Goal: Task Accomplishment & Management: Manage account settings

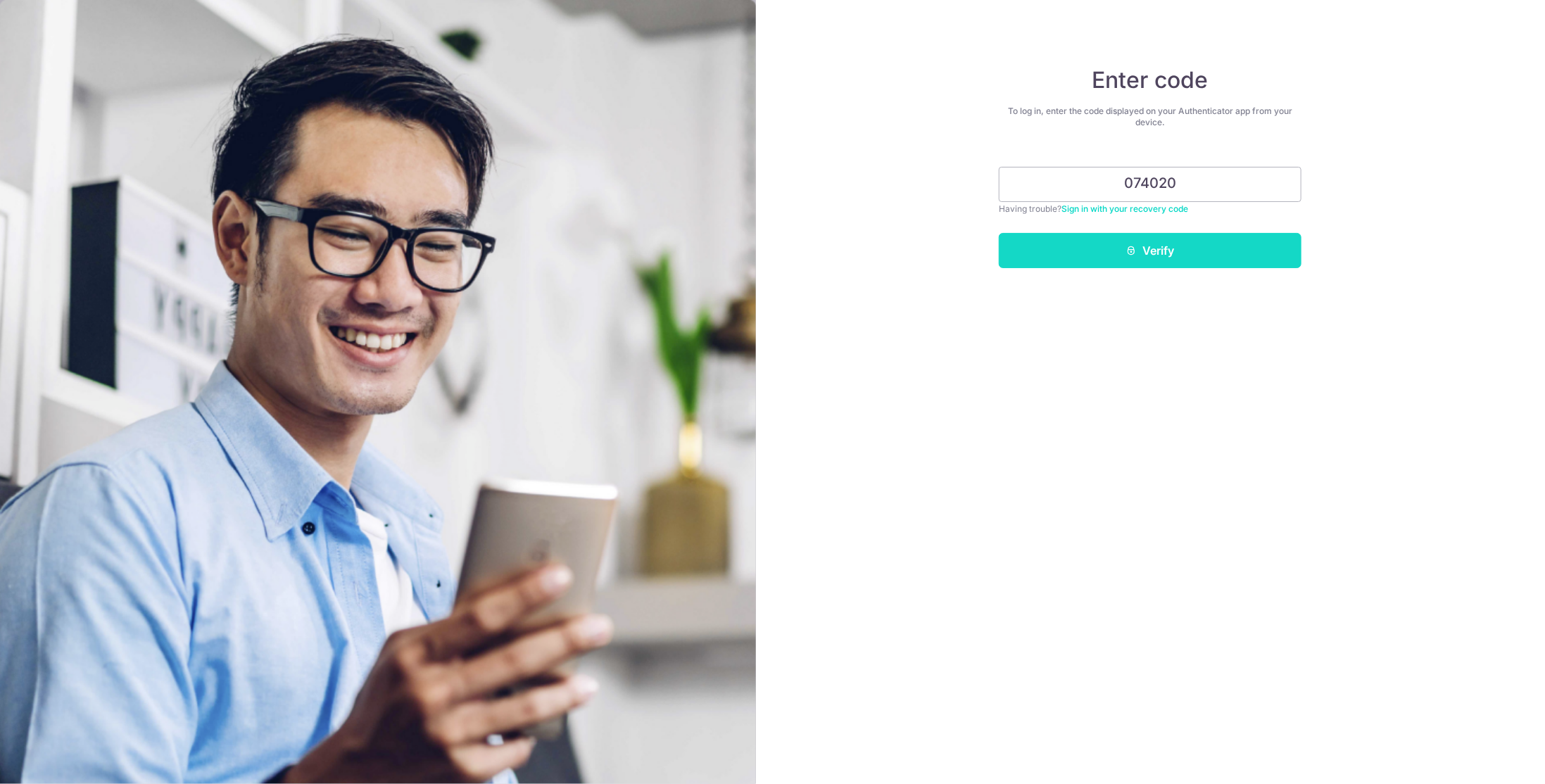
type input "074020"
click at [1119, 256] on button "Verify" at bounding box center [1149, 250] width 302 height 35
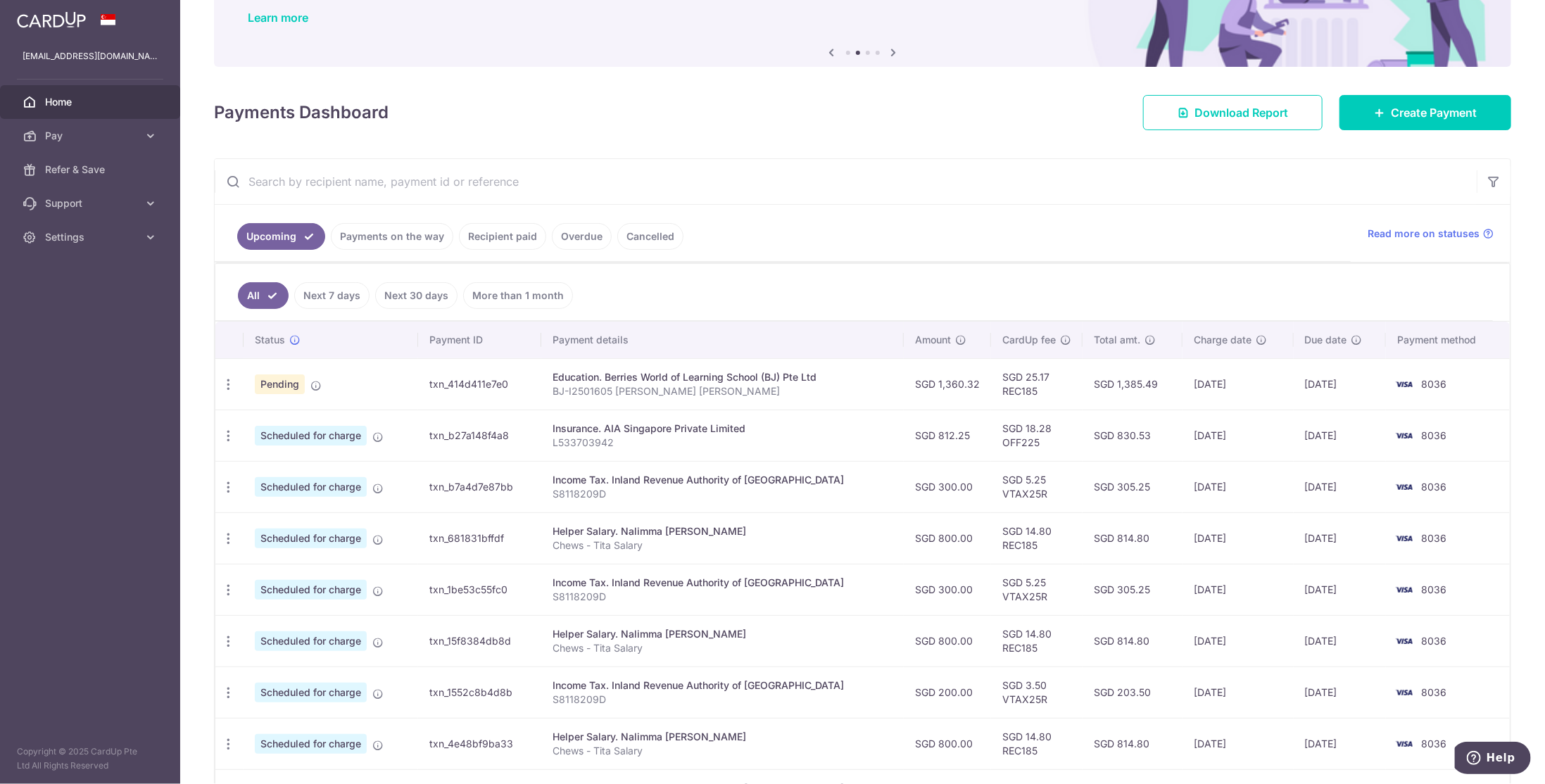
scroll to position [141, 0]
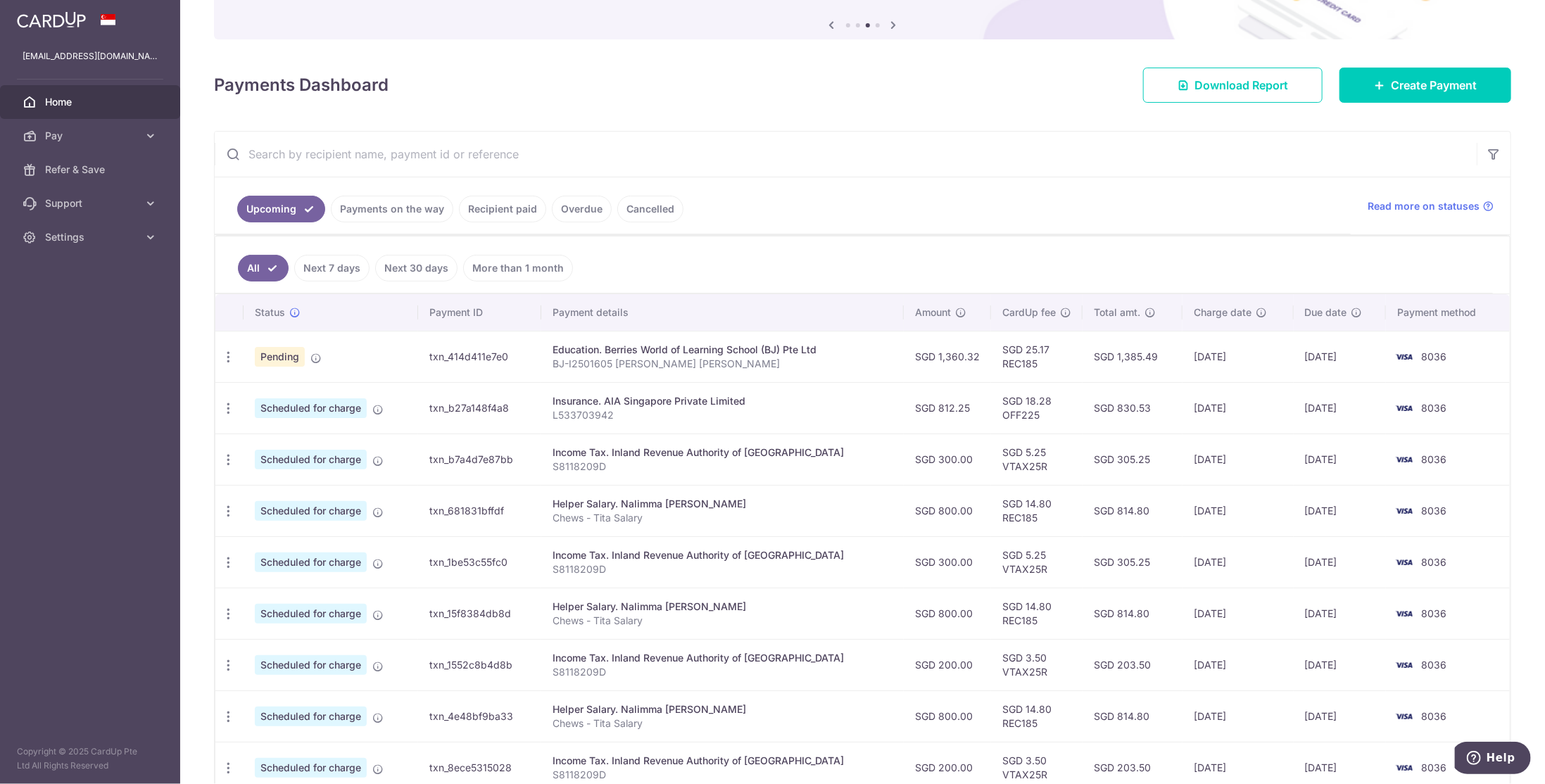
click at [303, 402] on span "Scheduled for charge" at bounding box center [311, 408] width 112 height 20
click at [233, 401] on icon "button" at bounding box center [228, 408] width 15 height 15
click at [273, 444] on span "Update payment" at bounding box center [302, 446] width 96 height 17
radio input "true"
type input "812.25"
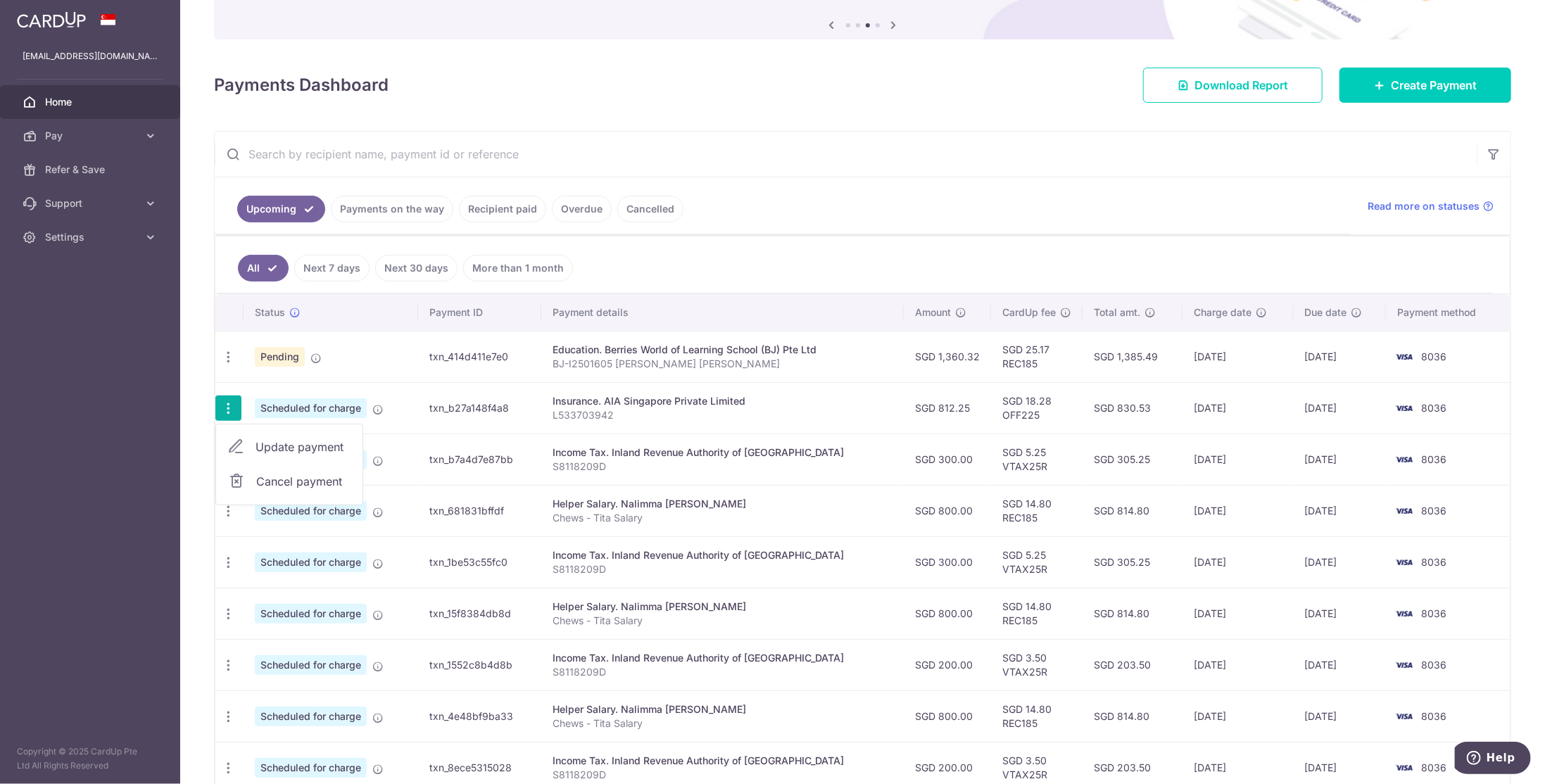
type input "[DATE]"
type input "L533703942"
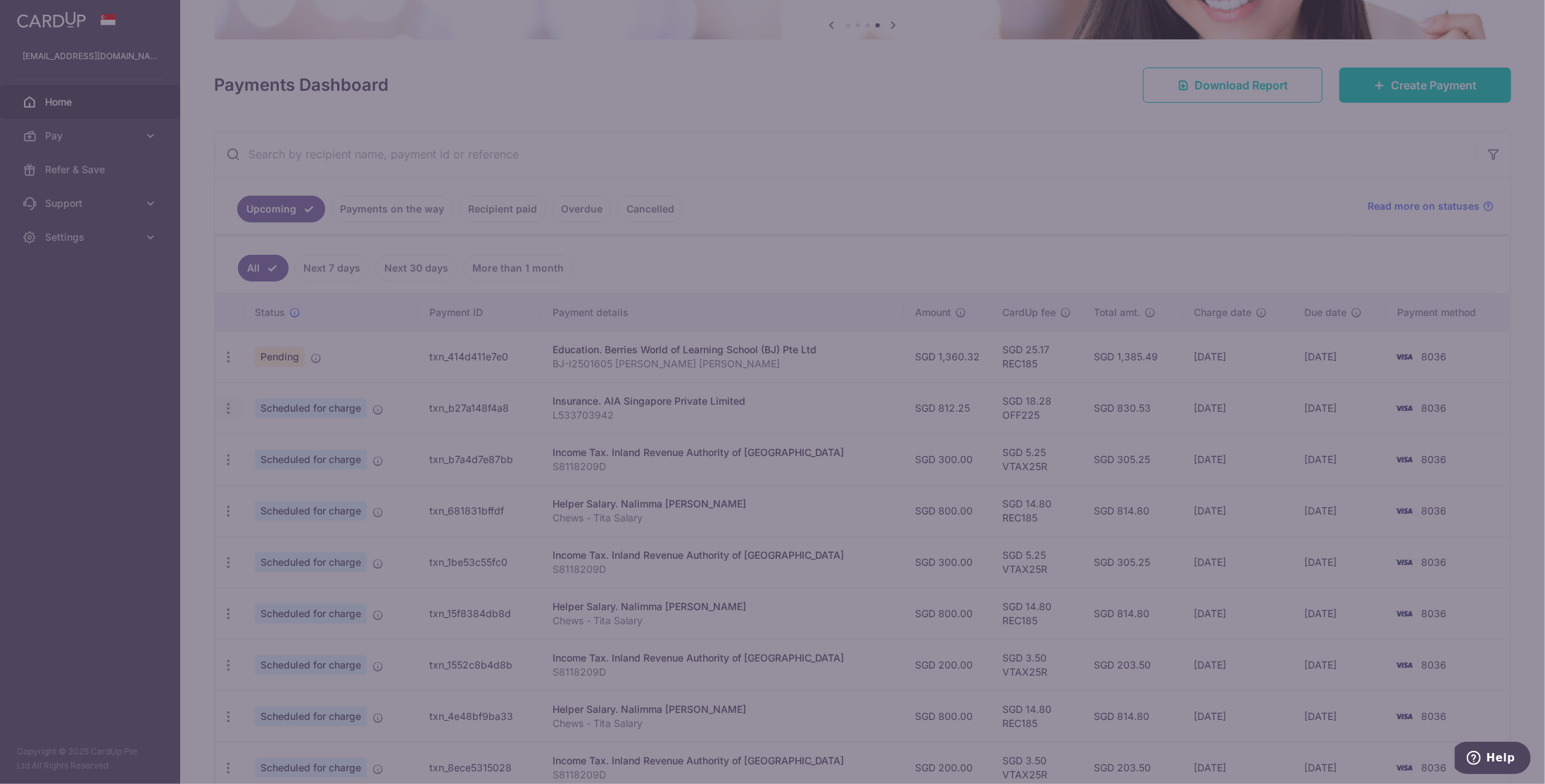
type input "OFF225"
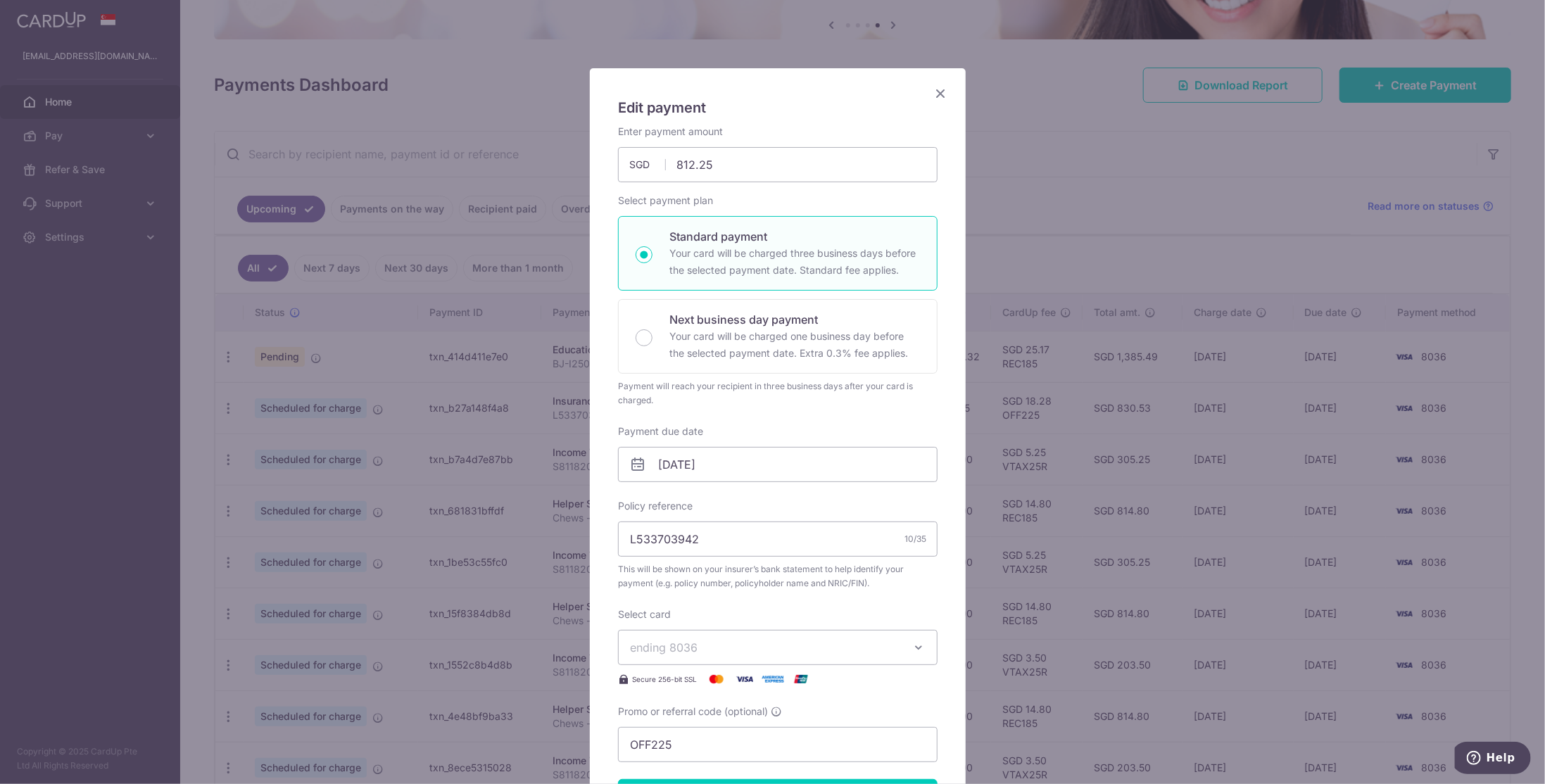
scroll to position [0, 0]
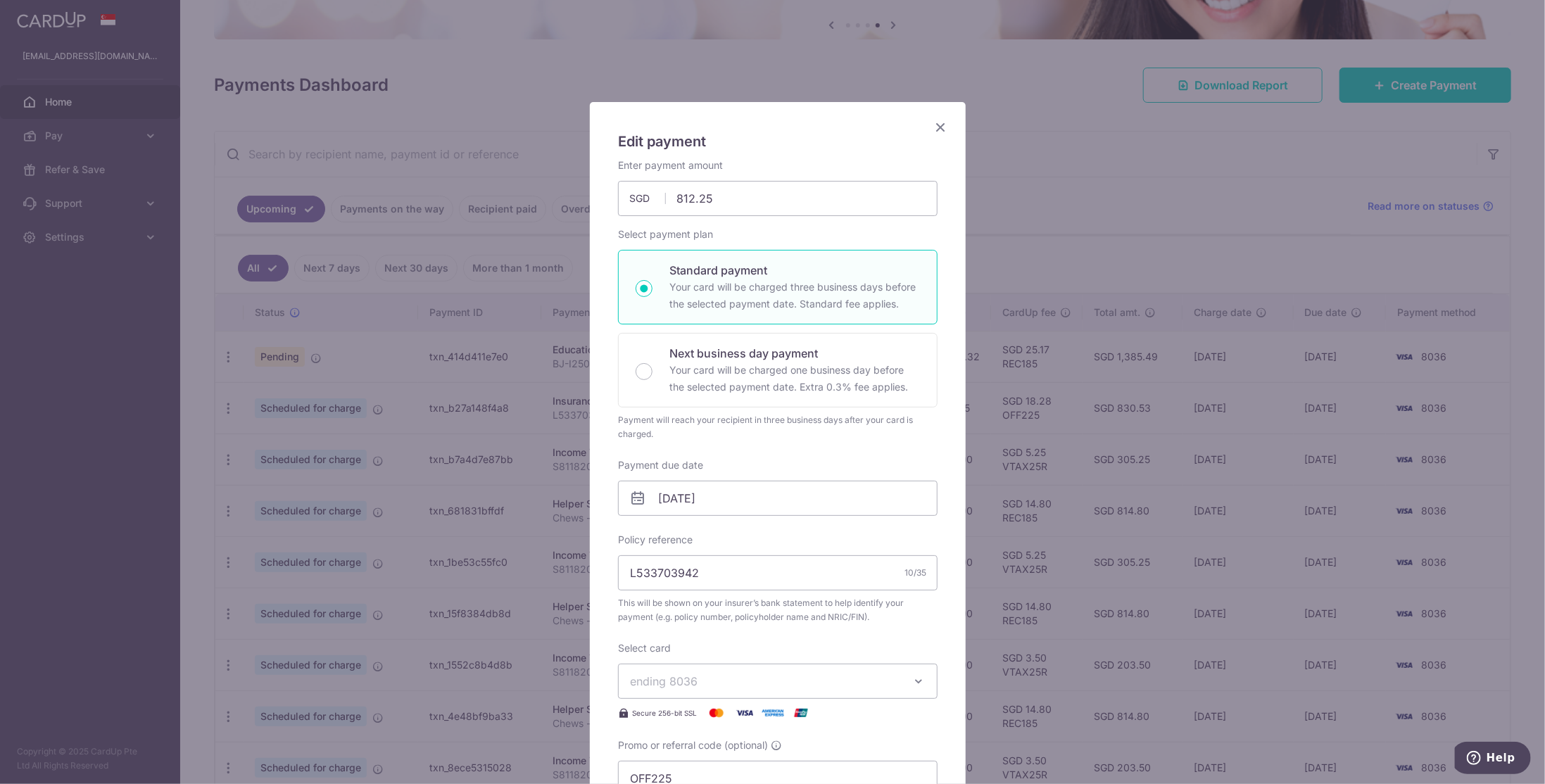
click at [932, 130] on icon "Close" at bounding box center [940, 127] width 17 height 18
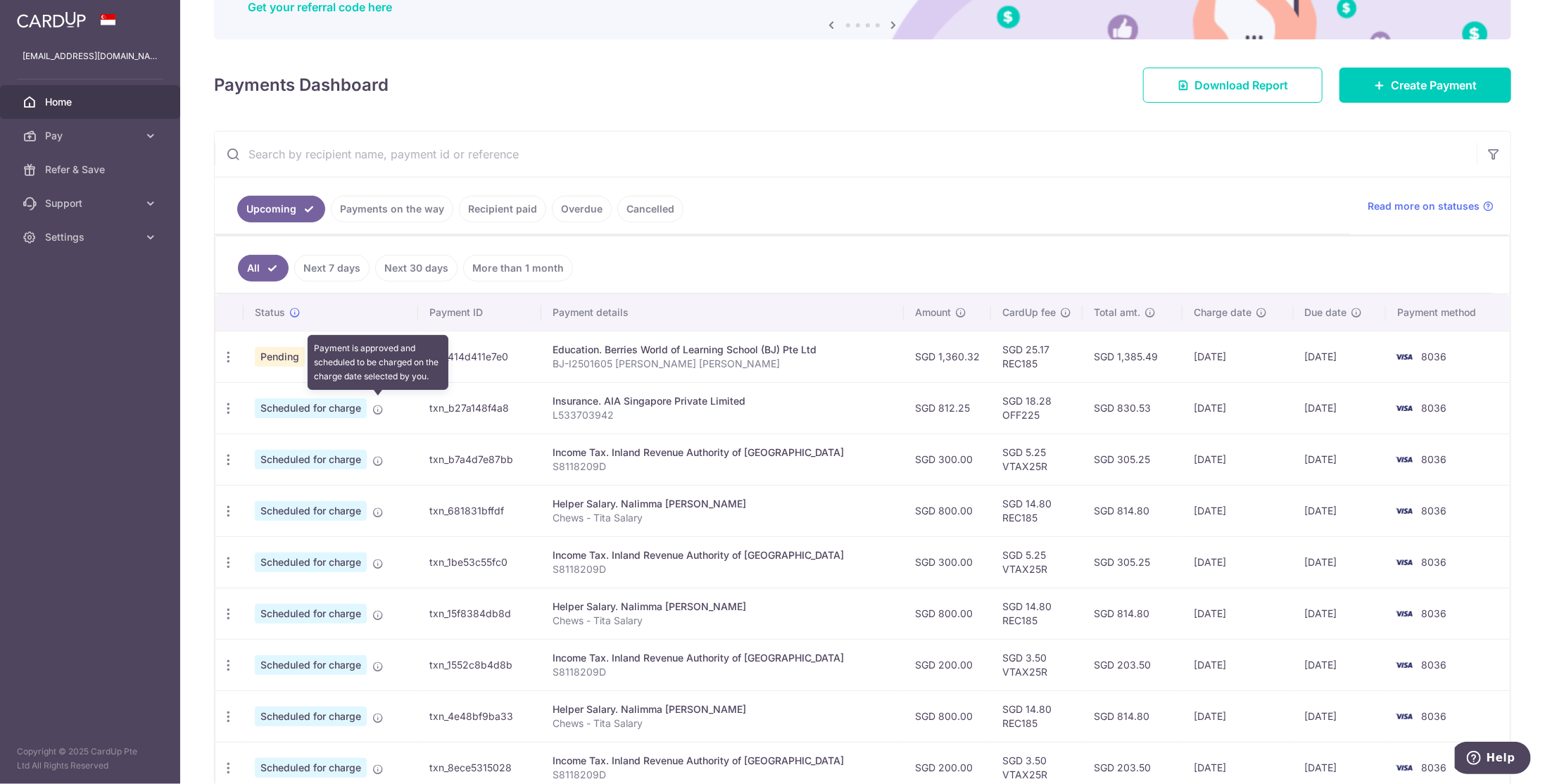
click at [378, 405] on icon at bounding box center [377, 409] width 11 height 11
click at [231, 401] on icon "button" at bounding box center [228, 408] width 15 height 15
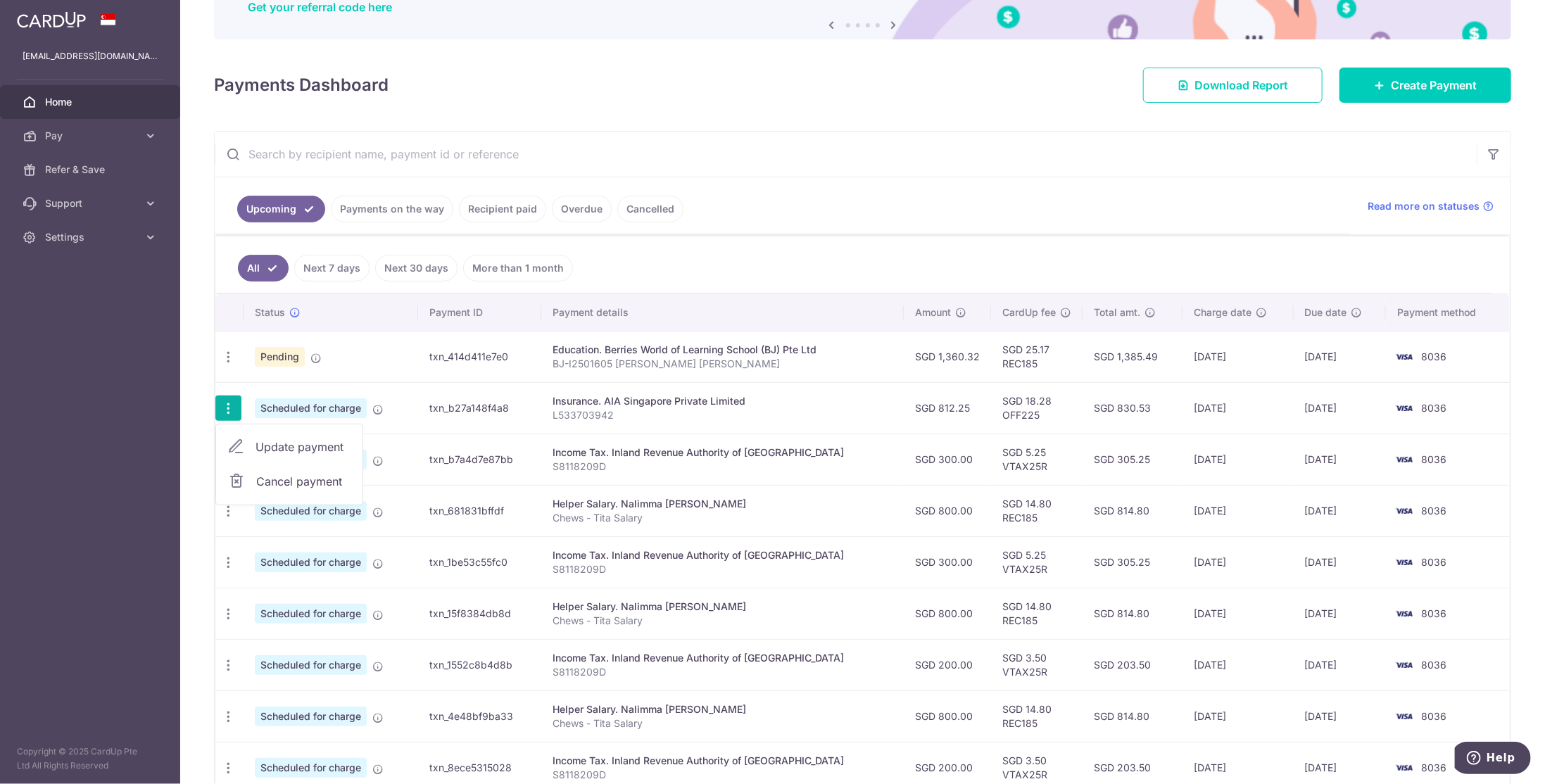
click at [257, 438] on span "Update payment" at bounding box center [302, 446] width 96 height 17
radio input "true"
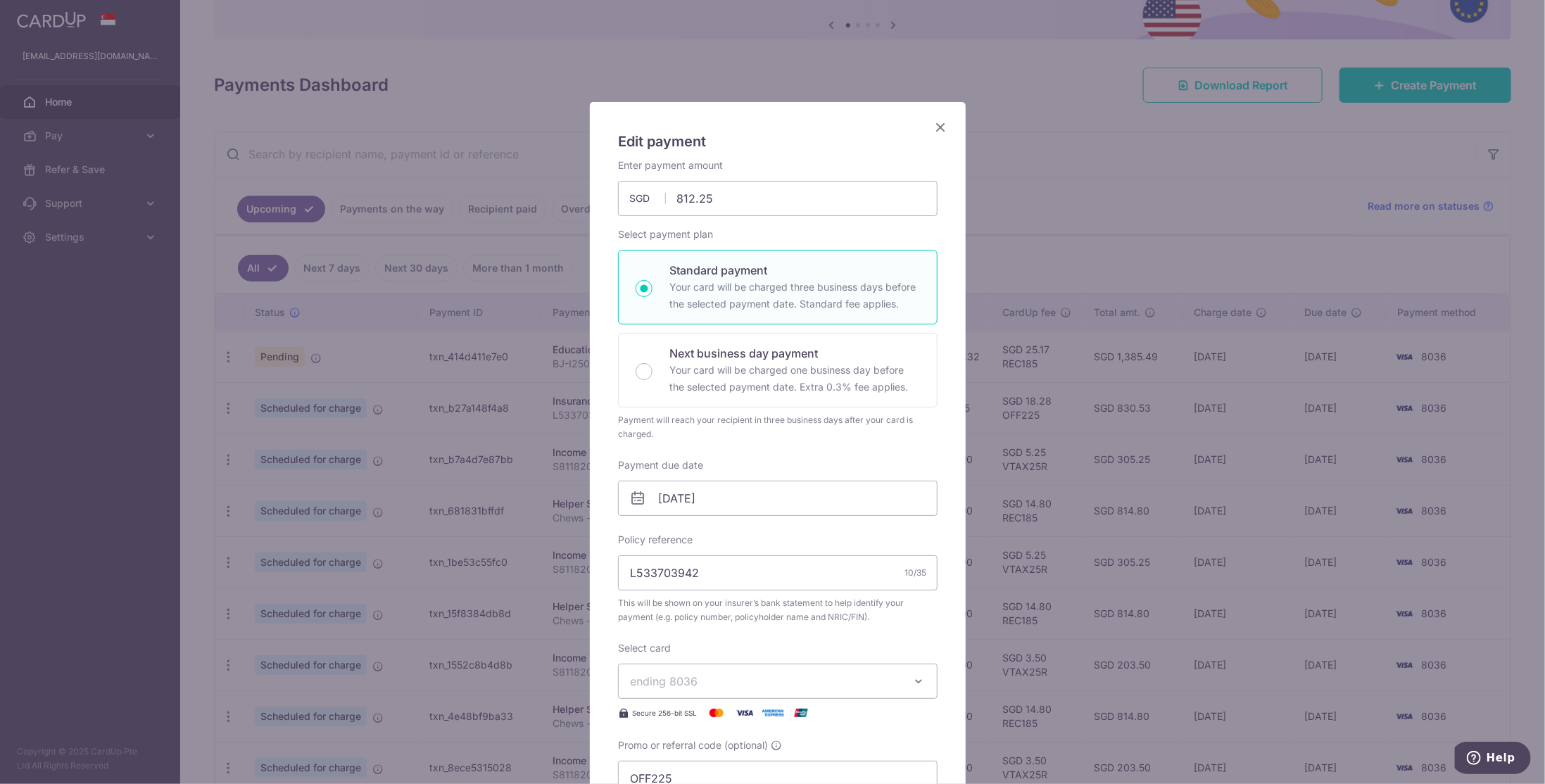
click at [924, 134] on h5 "Edit payment" at bounding box center [777, 141] width 319 height 23
click at [932, 124] on icon "Close" at bounding box center [940, 127] width 17 height 18
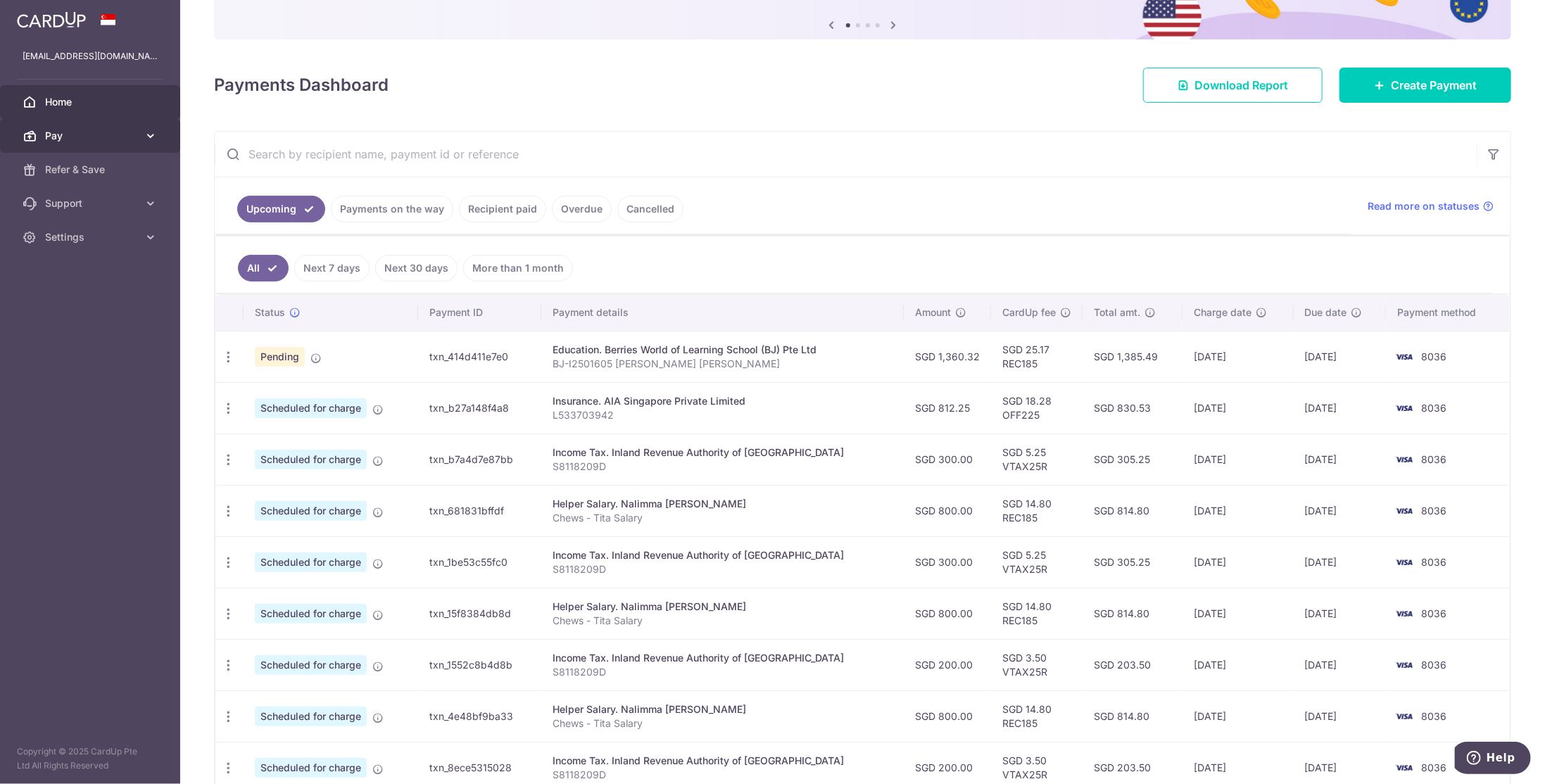
click at [158, 132] on link "Pay" at bounding box center [90, 136] width 180 height 33
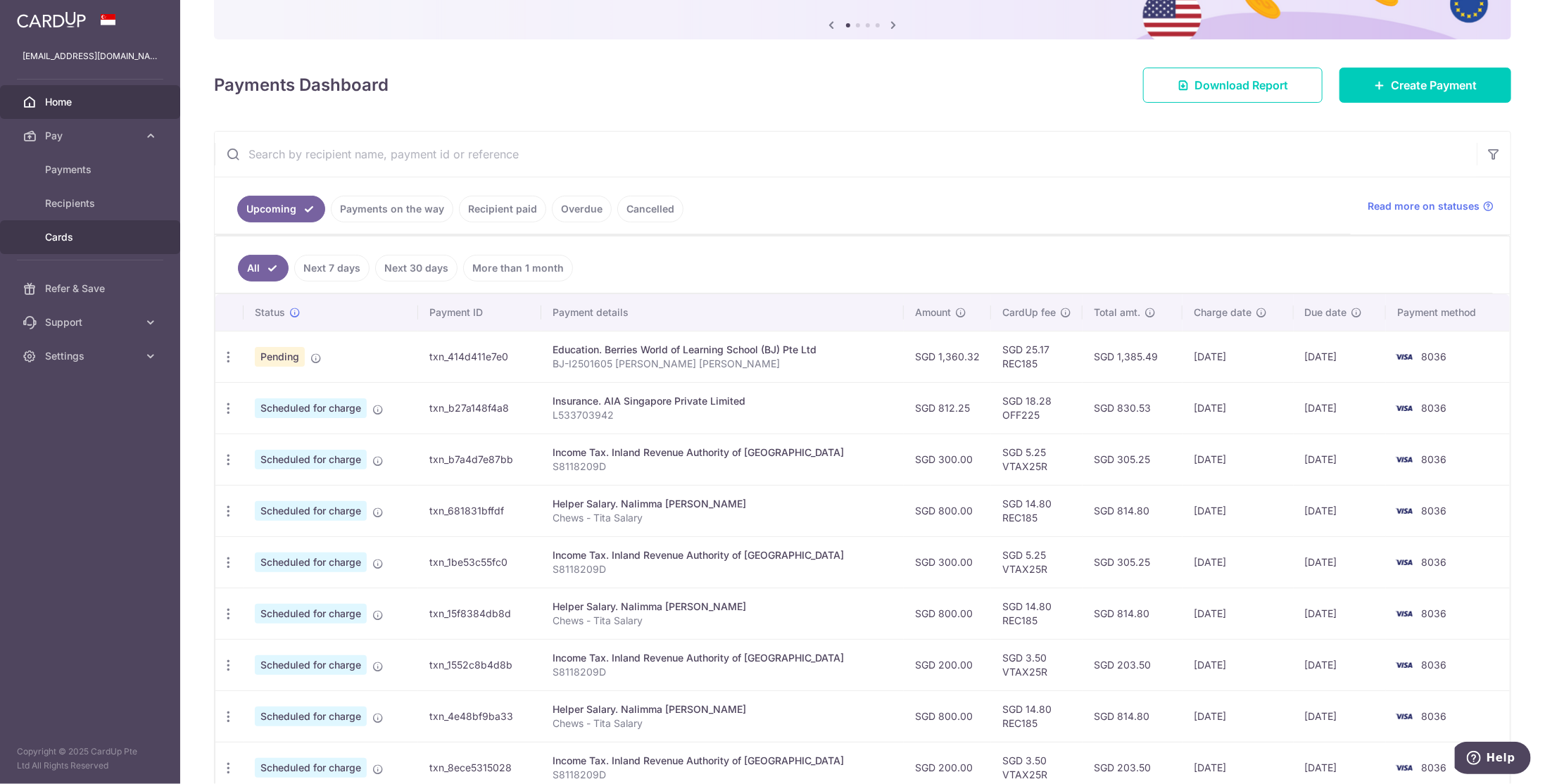
click at [100, 239] on span "Cards" at bounding box center [92, 237] width 93 height 14
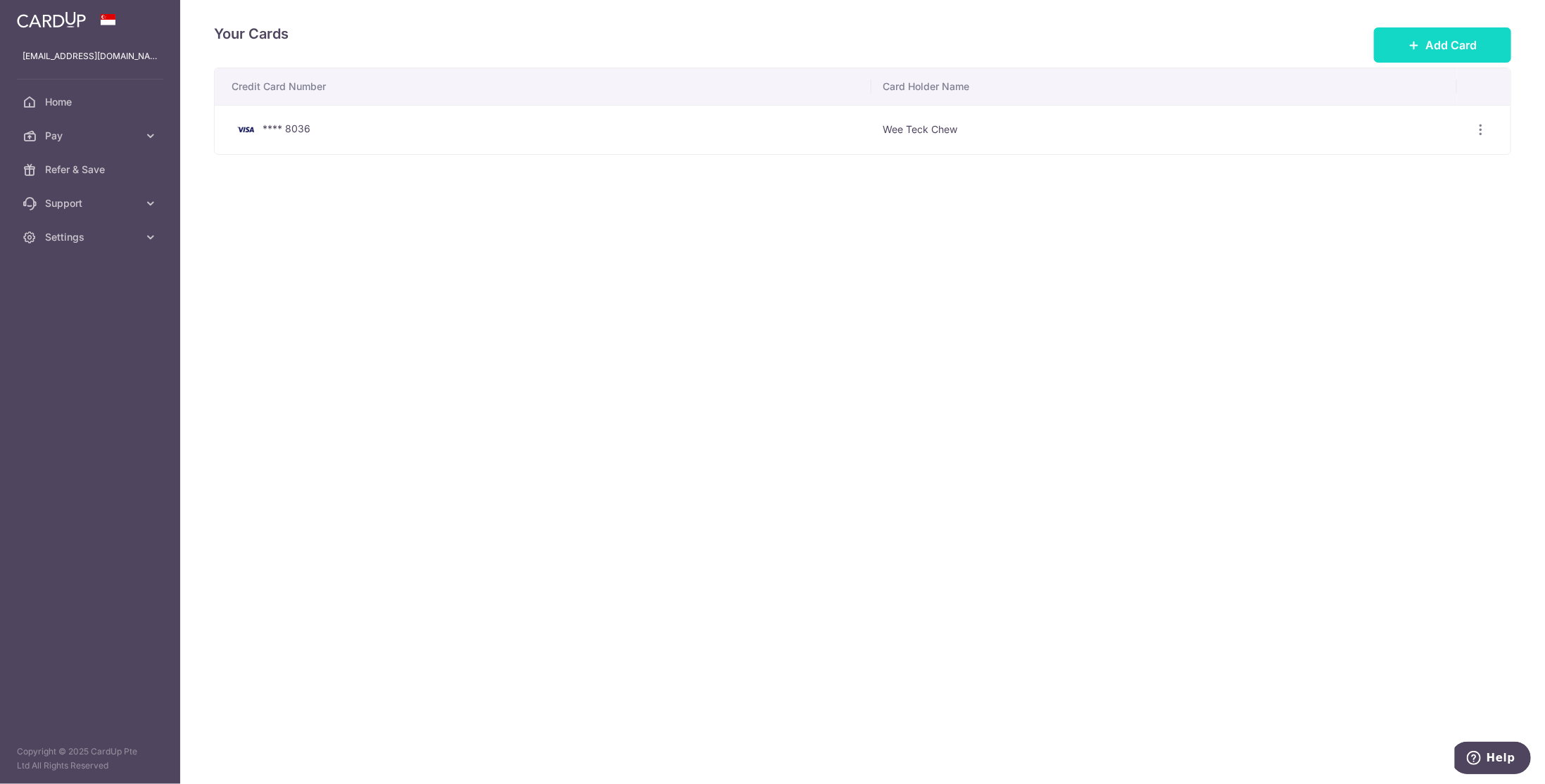
click at [1453, 42] on span "Add Card" at bounding box center [1450, 44] width 51 height 17
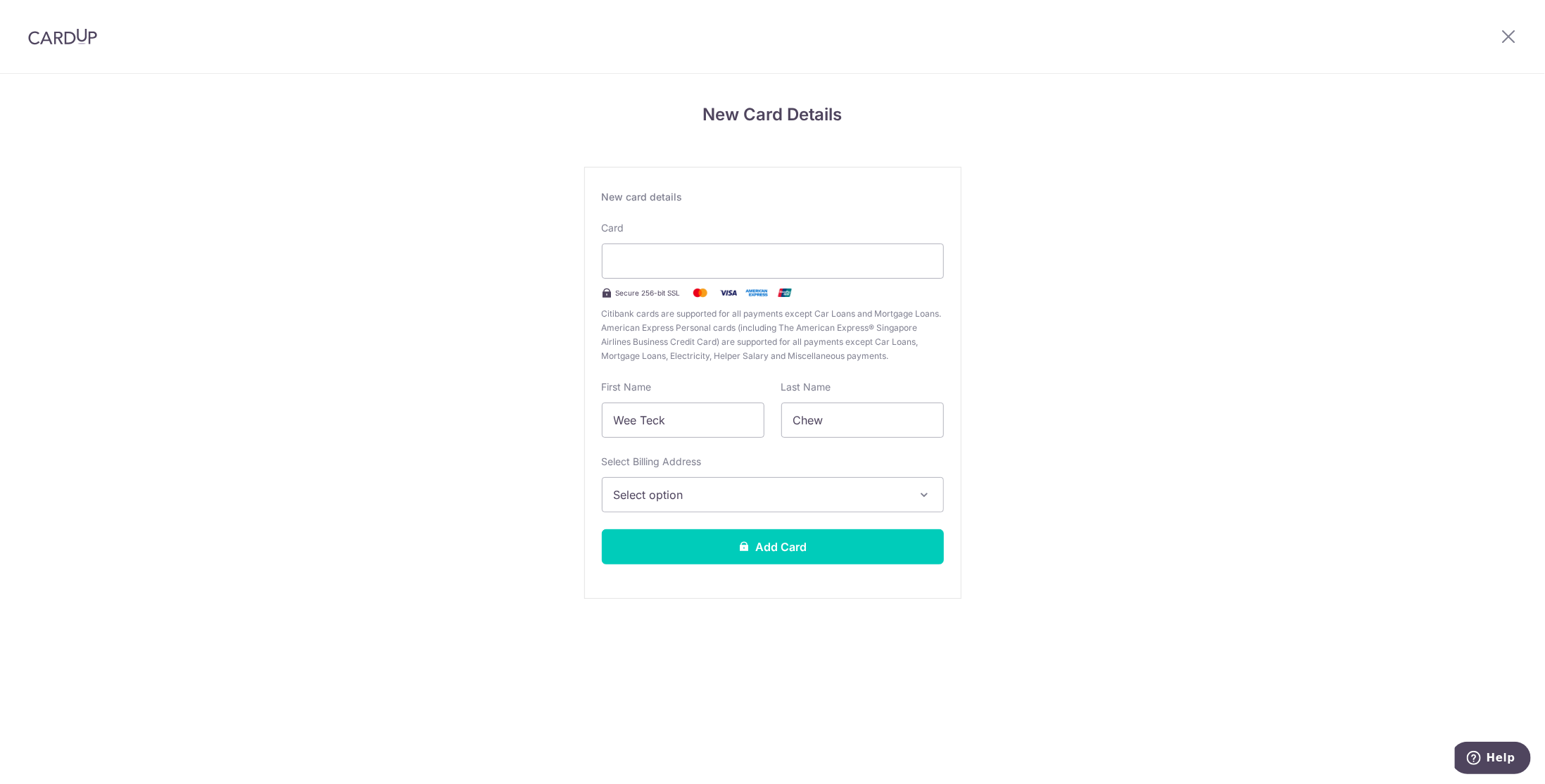
click at [1082, 265] on div "New Card Details New card details Card Secure 256-bit SSL Citibank cards are su…" at bounding box center [772, 369] width 1545 height 591
click at [776, 496] on span "Select option" at bounding box center [760, 494] width 293 height 17
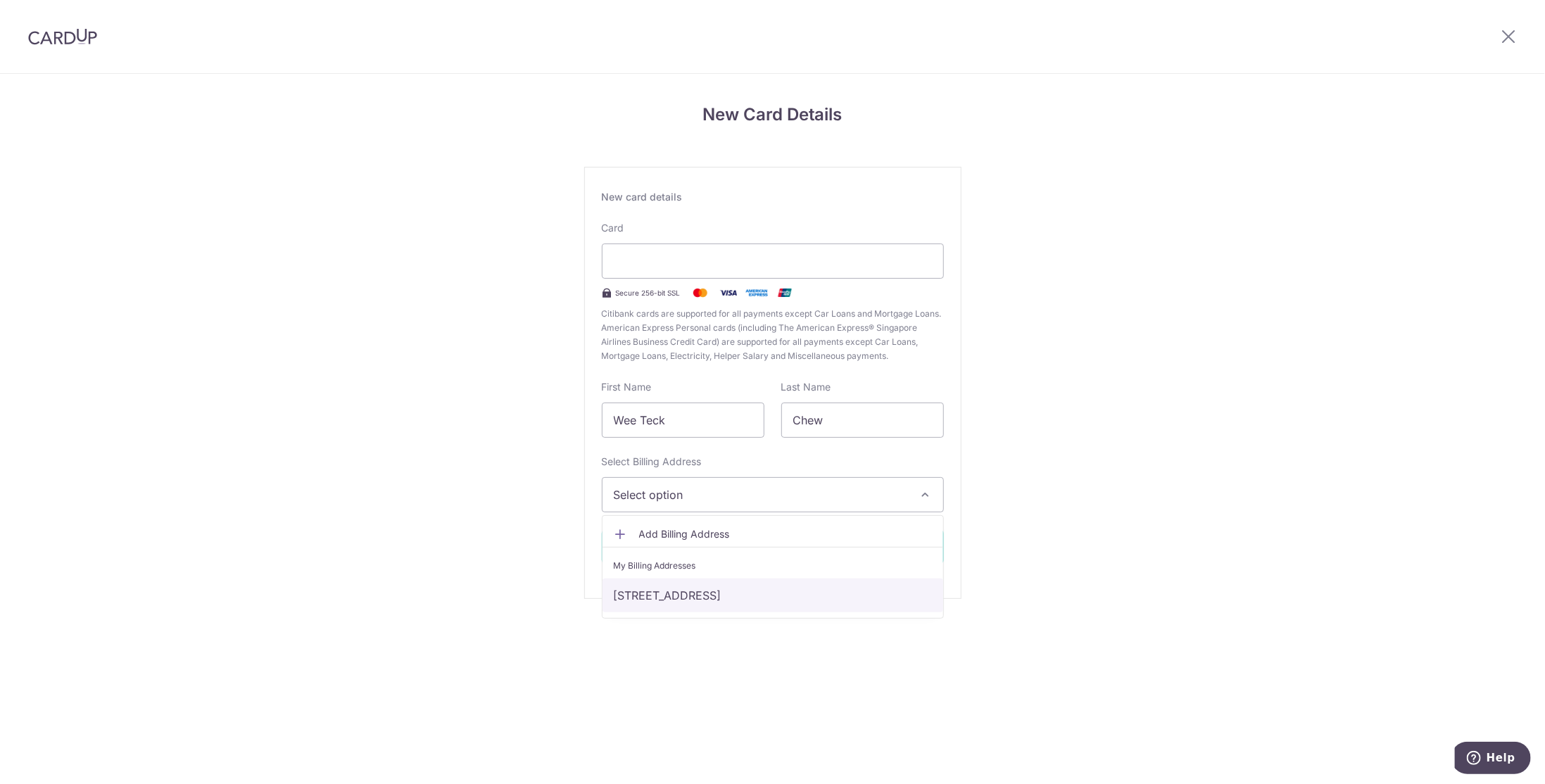
click at [761, 594] on link "50A Toh Tuck Rd, #09-03 Signature Park, Singapore, Singapore-596742" at bounding box center [772, 595] width 341 height 33
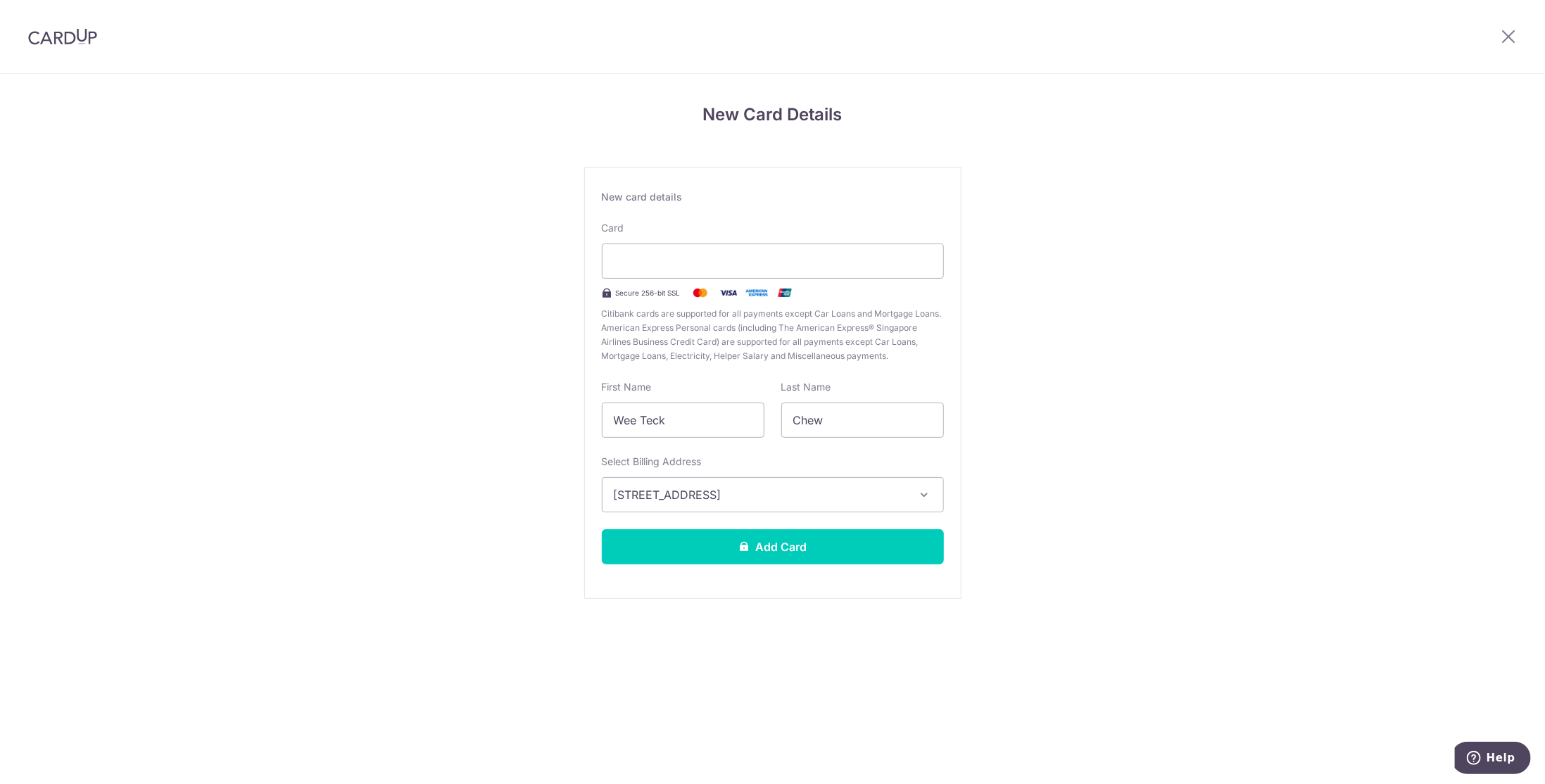
click at [1042, 520] on div "New Card Details New card details Card Secure 256-bit SSL Citibank cards are su…" at bounding box center [772, 369] width 1545 height 591
click at [860, 551] on button "Add Card" at bounding box center [772, 547] width 342 height 35
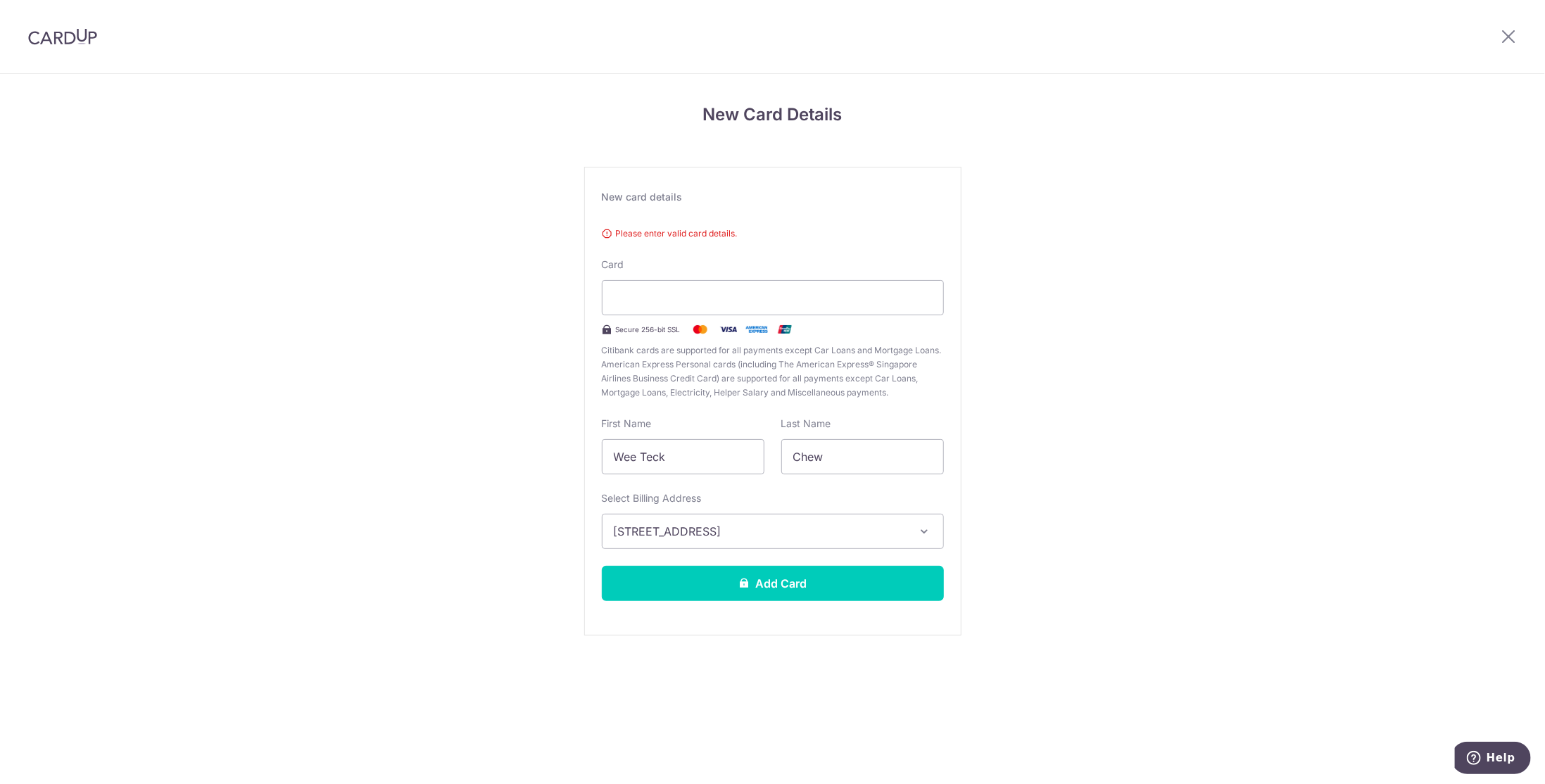
click at [1135, 271] on div "New Card Details New card details Please enter valid card details. Card Secure …" at bounding box center [772, 387] width 1545 height 627
click at [1105, 284] on div "New Card Details New card details Please enter valid card details. Card Secure …" at bounding box center [772, 387] width 1545 height 627
click at [718, 235] on span "Please enter valid card details." at bounding box center [772, 233] width 342 height 14
click at [851, 462] on input "Chew" at bounding box center [862, 457] width 163 height 35
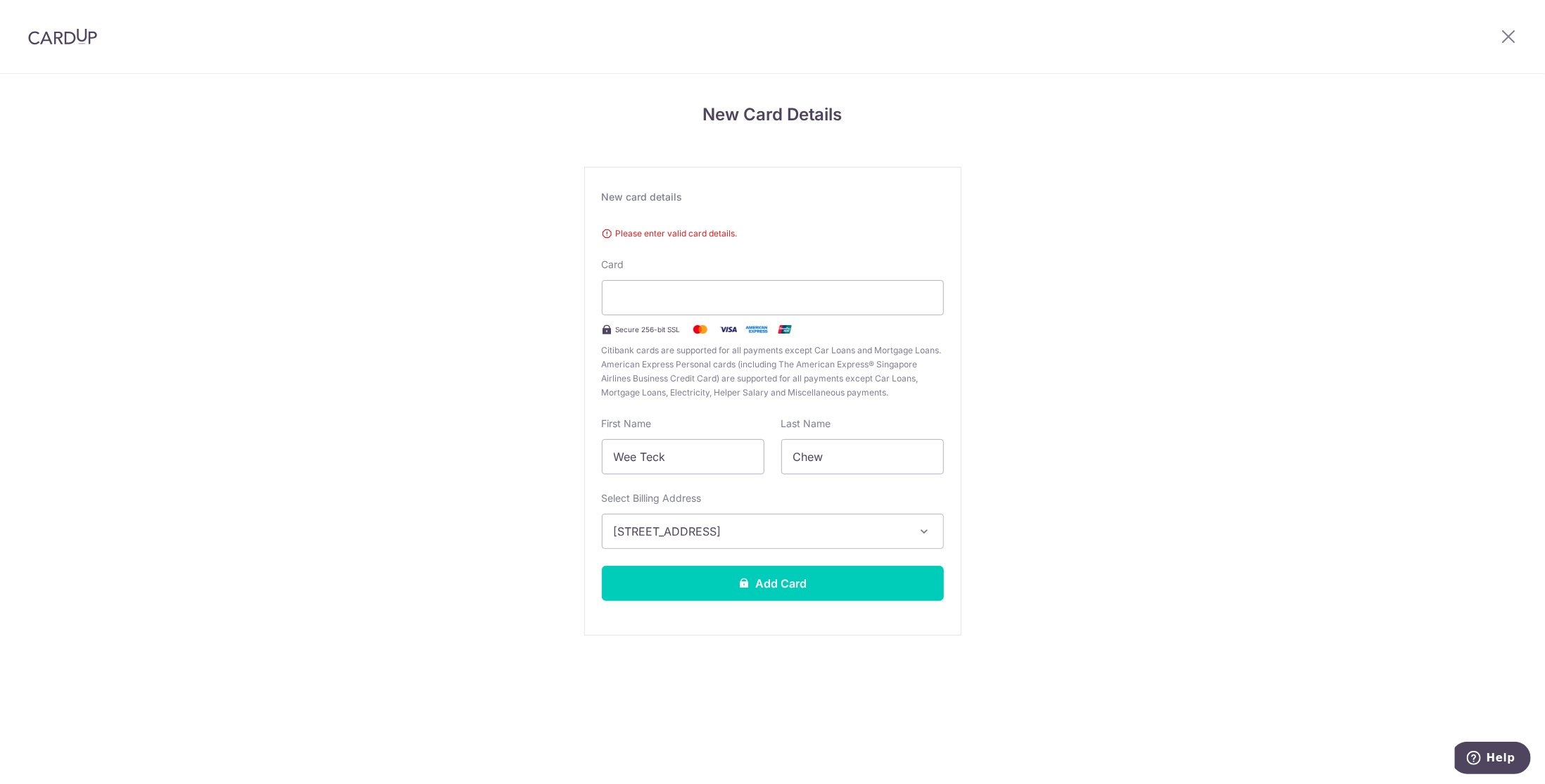
click at [1103, 443] on div "New Card Details New card details Please enter valid card details. Card Secure …" at bounding box center [772, 387] width 1545 height 627
click at [885, 584] on button "Add Card" at bounding box center [772, 583] width 342 height 35
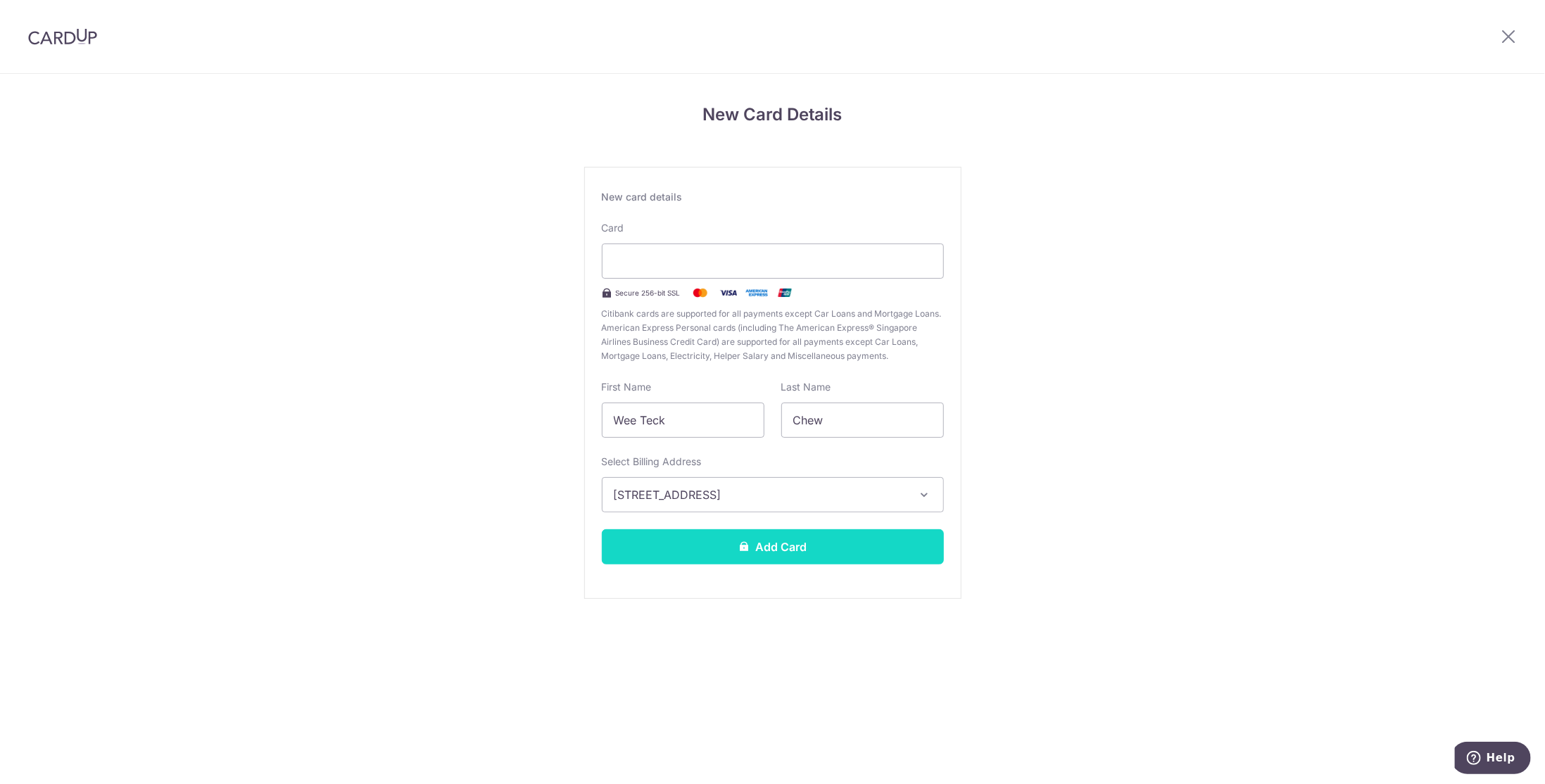
click at [806, 547] on button "Add Card" at bounding box center [772, 547] width 342 height 35
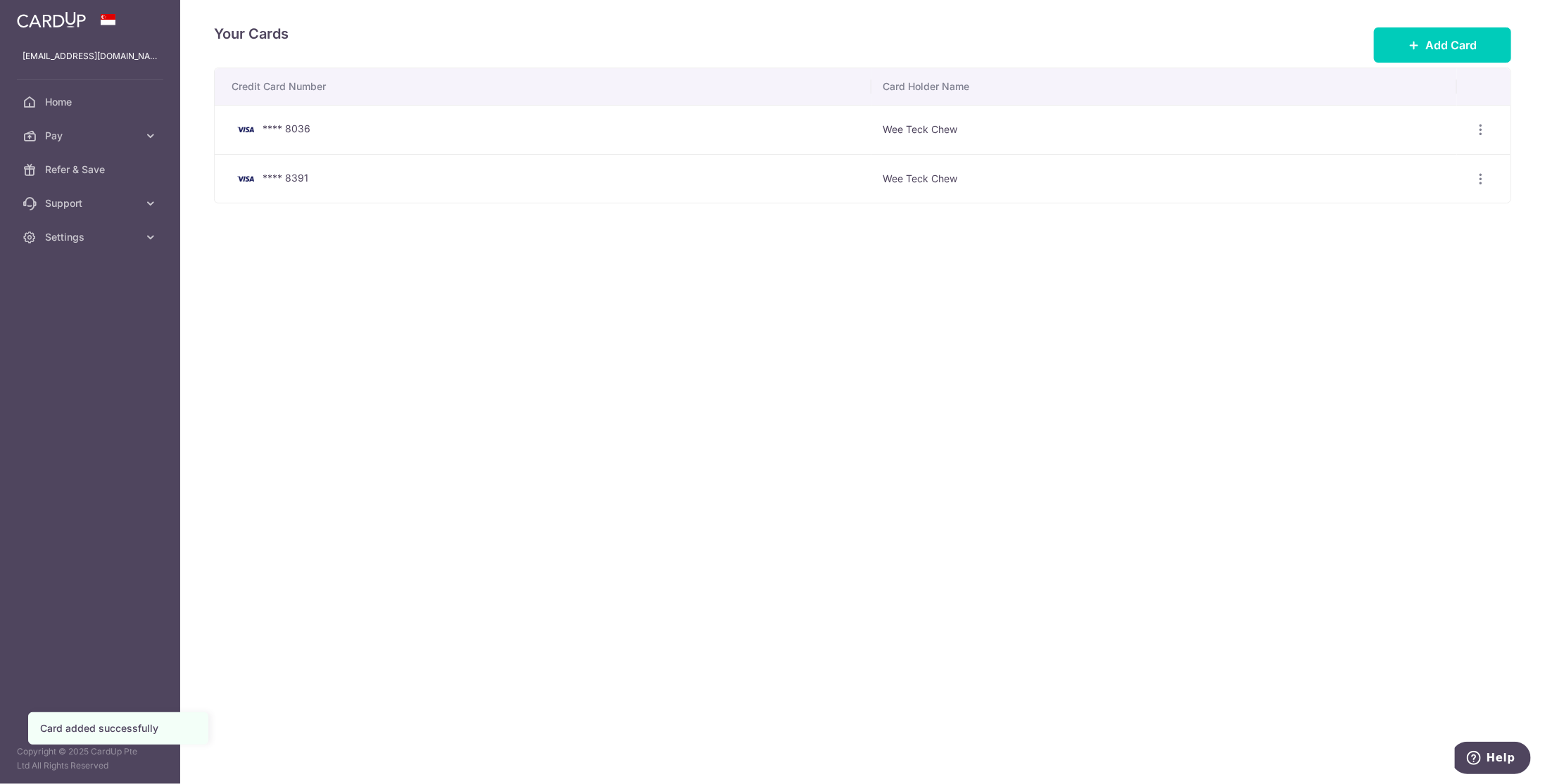
click at [684, 373] on div "Your Cards Add Card Credit Card Number Card Holder Name **** 8036 Wee Teck Chew…" at bounding box center [862, 392] width 1365 height 784
click at [80, 109] on link "Home" at bounding box center [90, 101] width 180 height 33
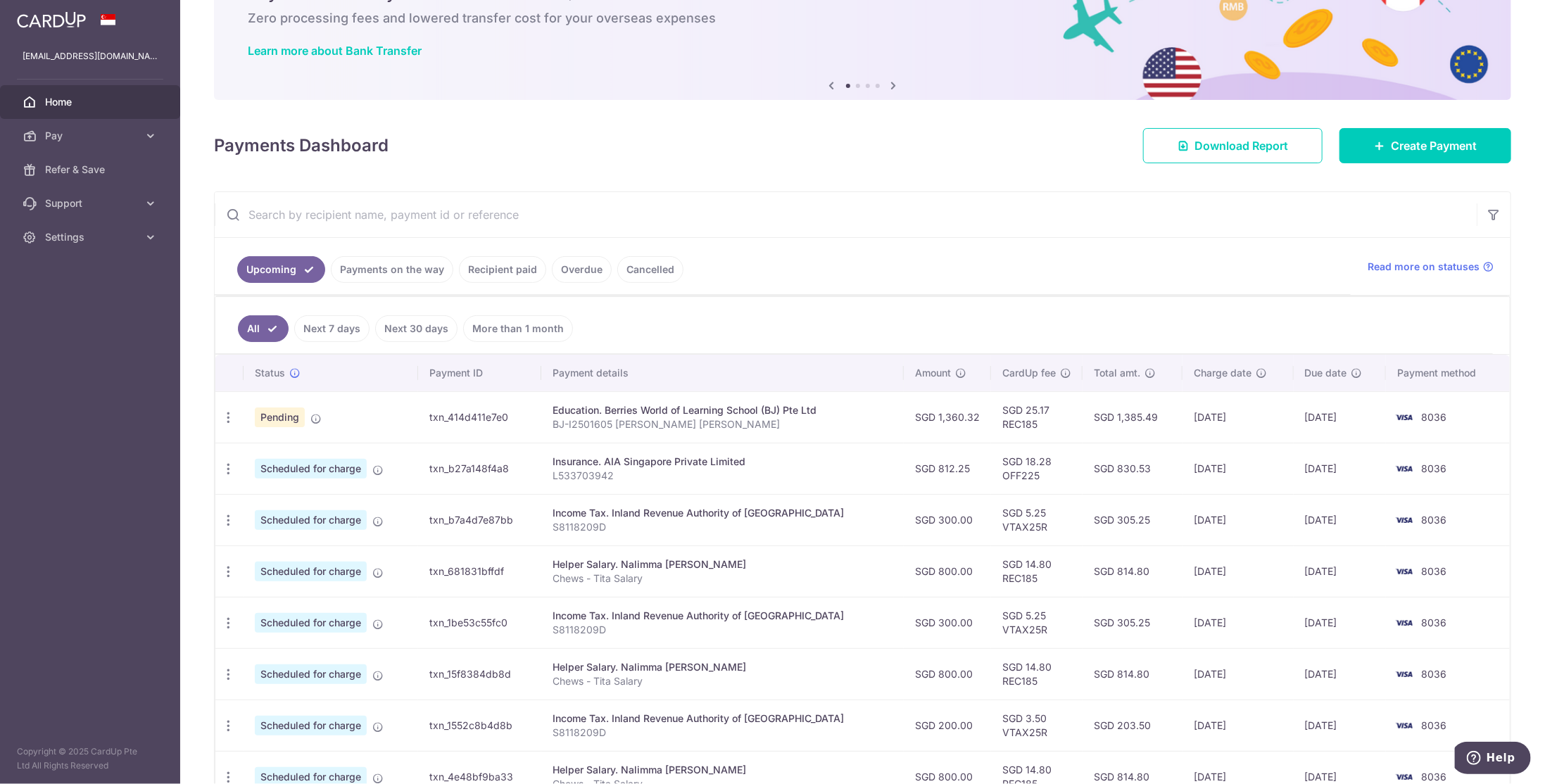
scroll to position [141, 0]
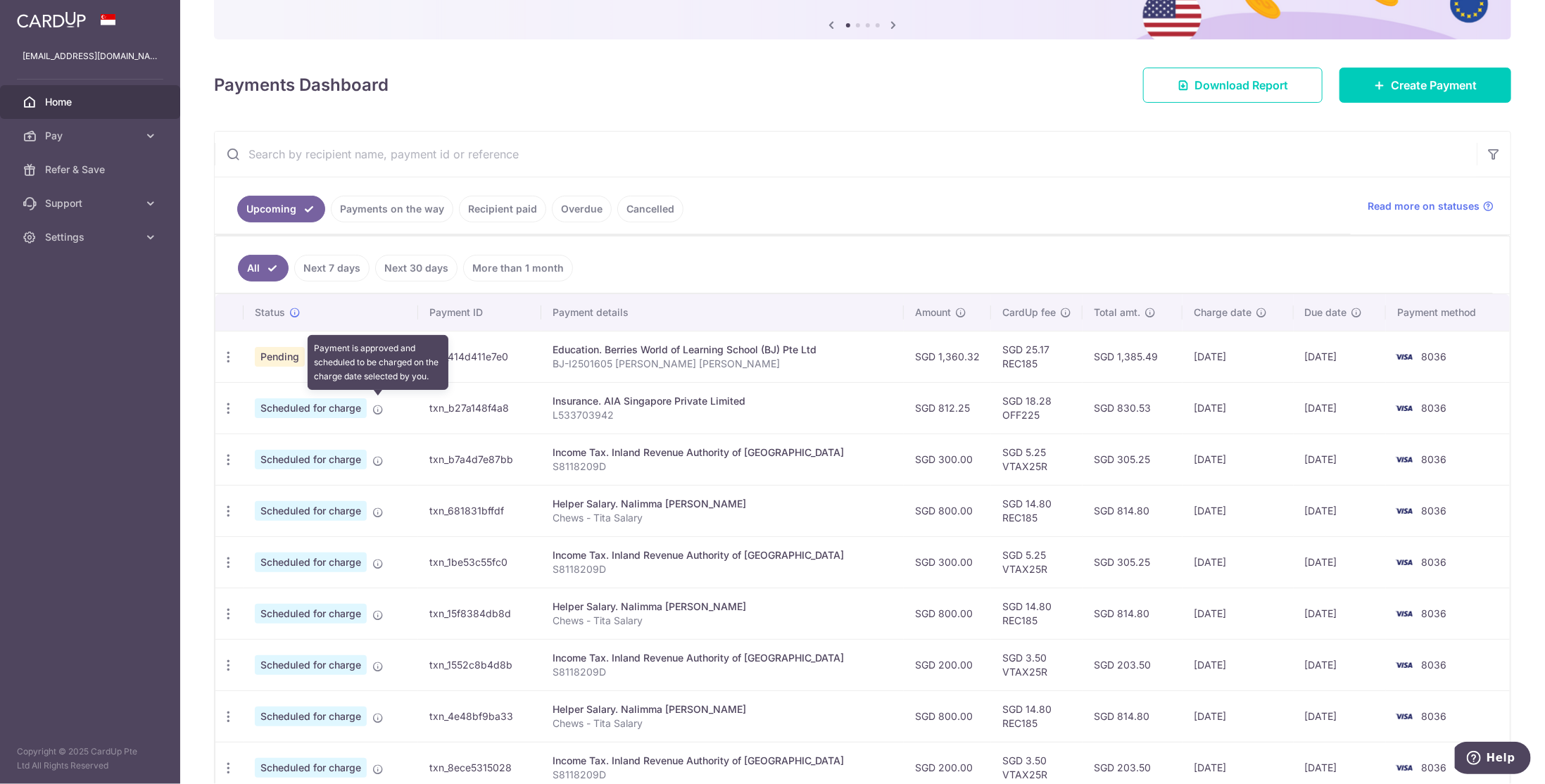
click at [375, 405] on icon at bounding box center [377, 409] width 11 height 11
click at [228, 401] on icon "button" at bounding box center [228, 408] width 15 height 15
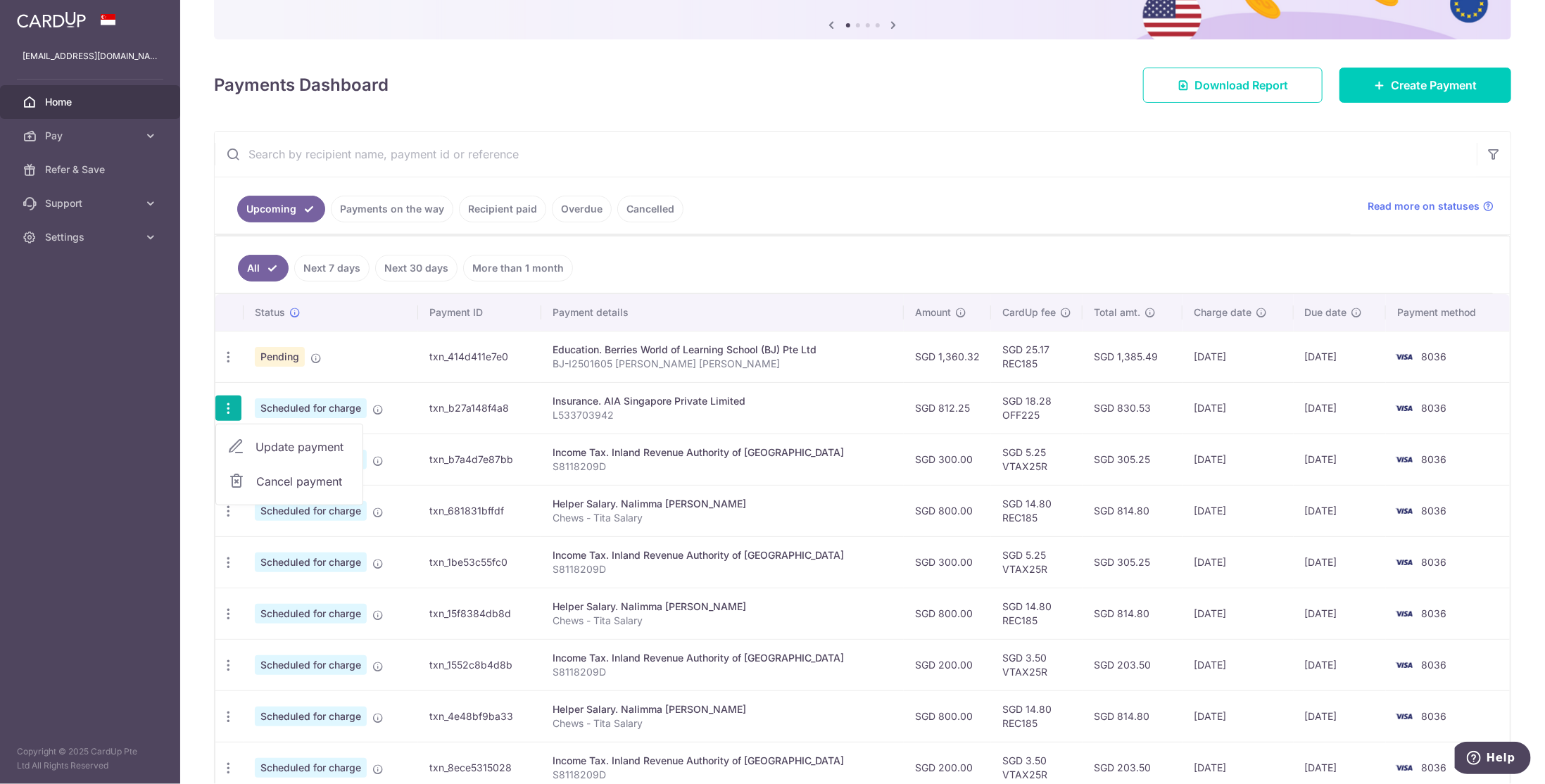
click at [263, 438] on span "Update payment" at bounding box center [302, 446] width 96 height 17
radio input "true"
type input "812.25"
type input "[DATE]"
type input "L533703942"
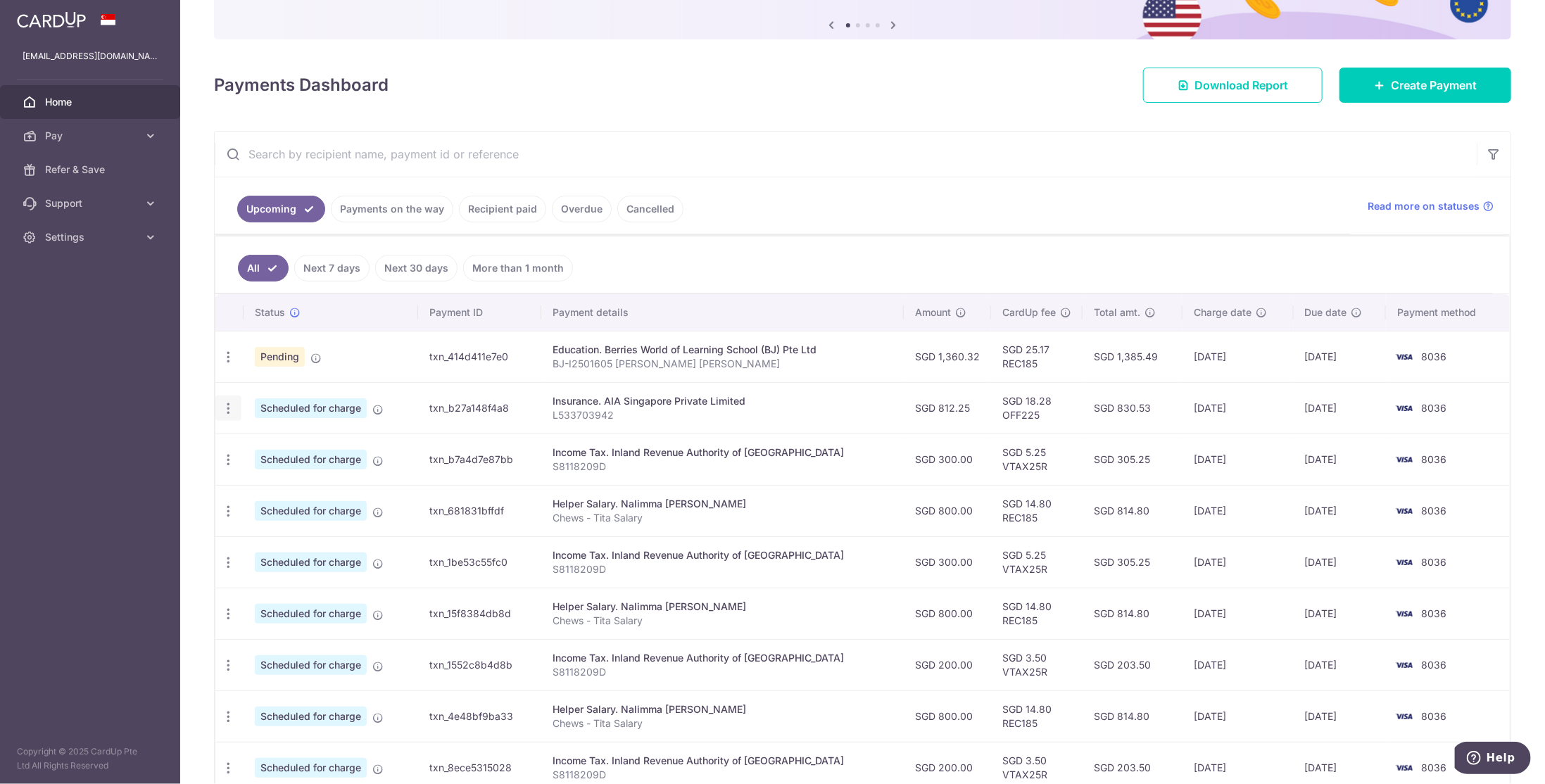
type input "OFF225"
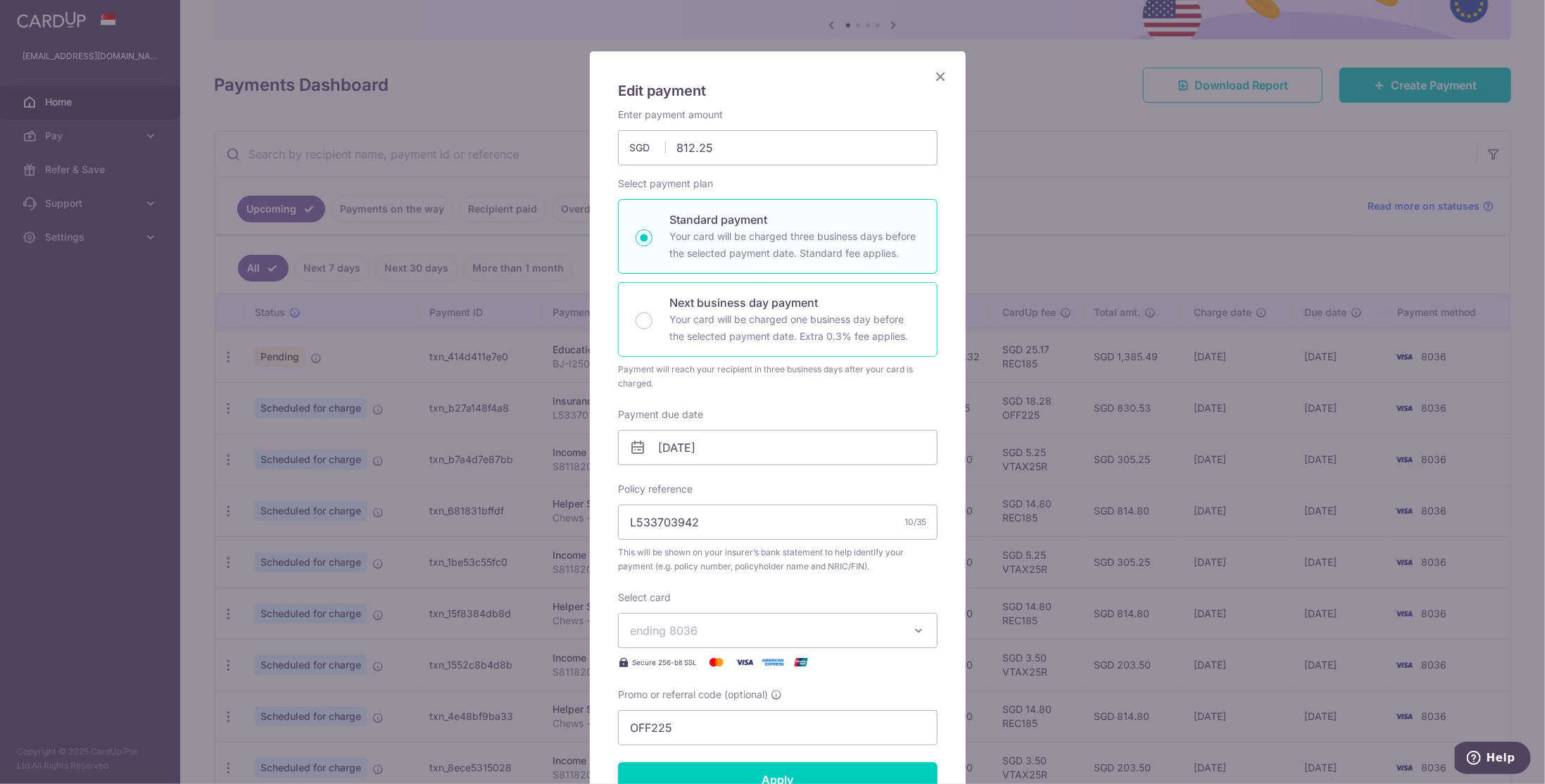
scroll to position [70, 0]
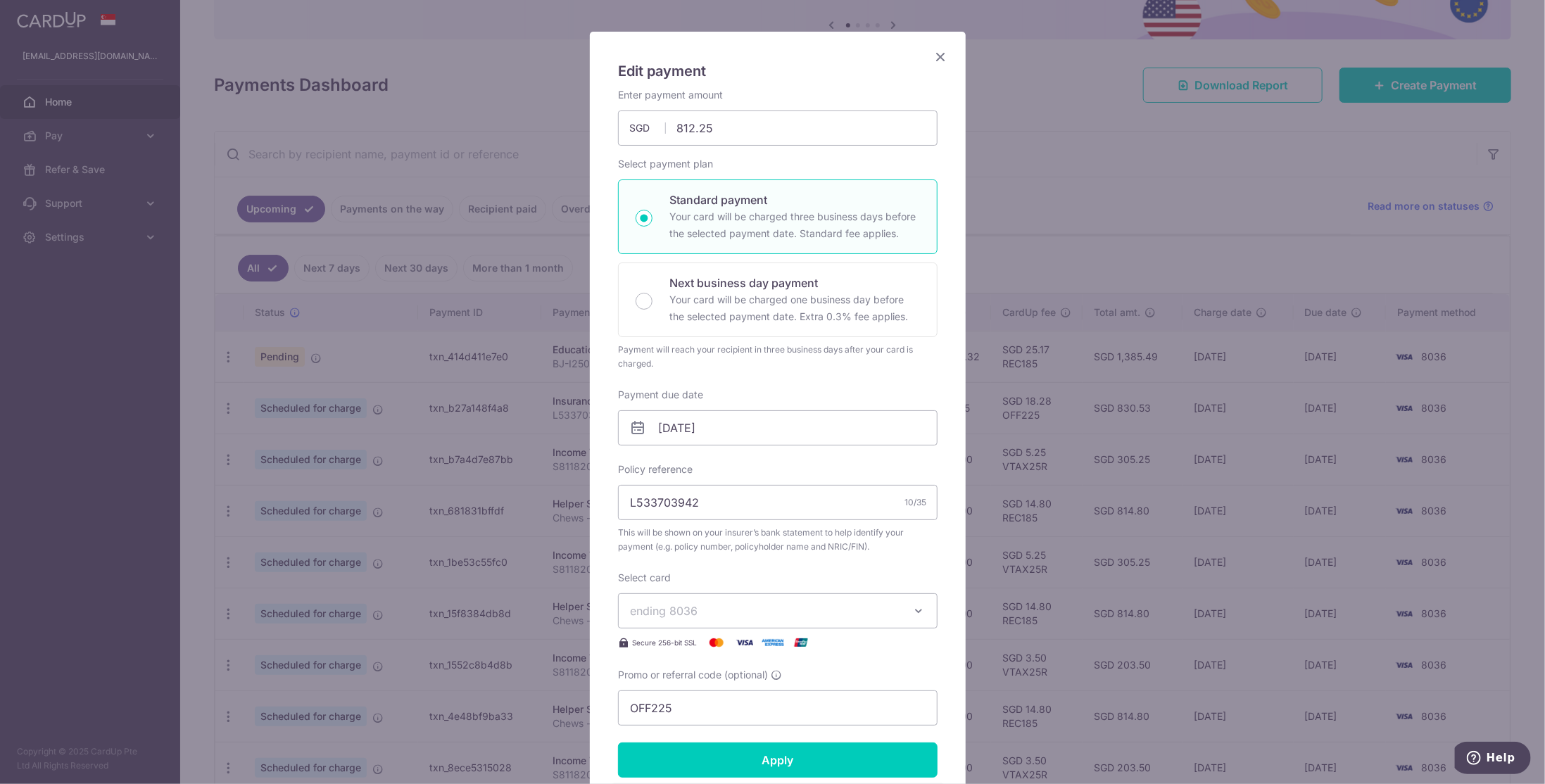
click at [693, 225] on p "Your card will be charged three business days before the selected payment date.…" at bounding box center [794, 225] width 250 height 33
click at [652, 225] on input "Standard payment Your card will be charged three business days before the selec…" at bounding box center [643, 218] width 17 height 17
radio input "true"
click at [691, 224] on p "Your card will be charged three business days before the selected payment date.…" at bounding box center [794, 225] width 250 height 33
click at [652, 224] on input "Standard payment Your card will be charged three business days before the selec…" at bounding box center [643, 218] width 17 height 17
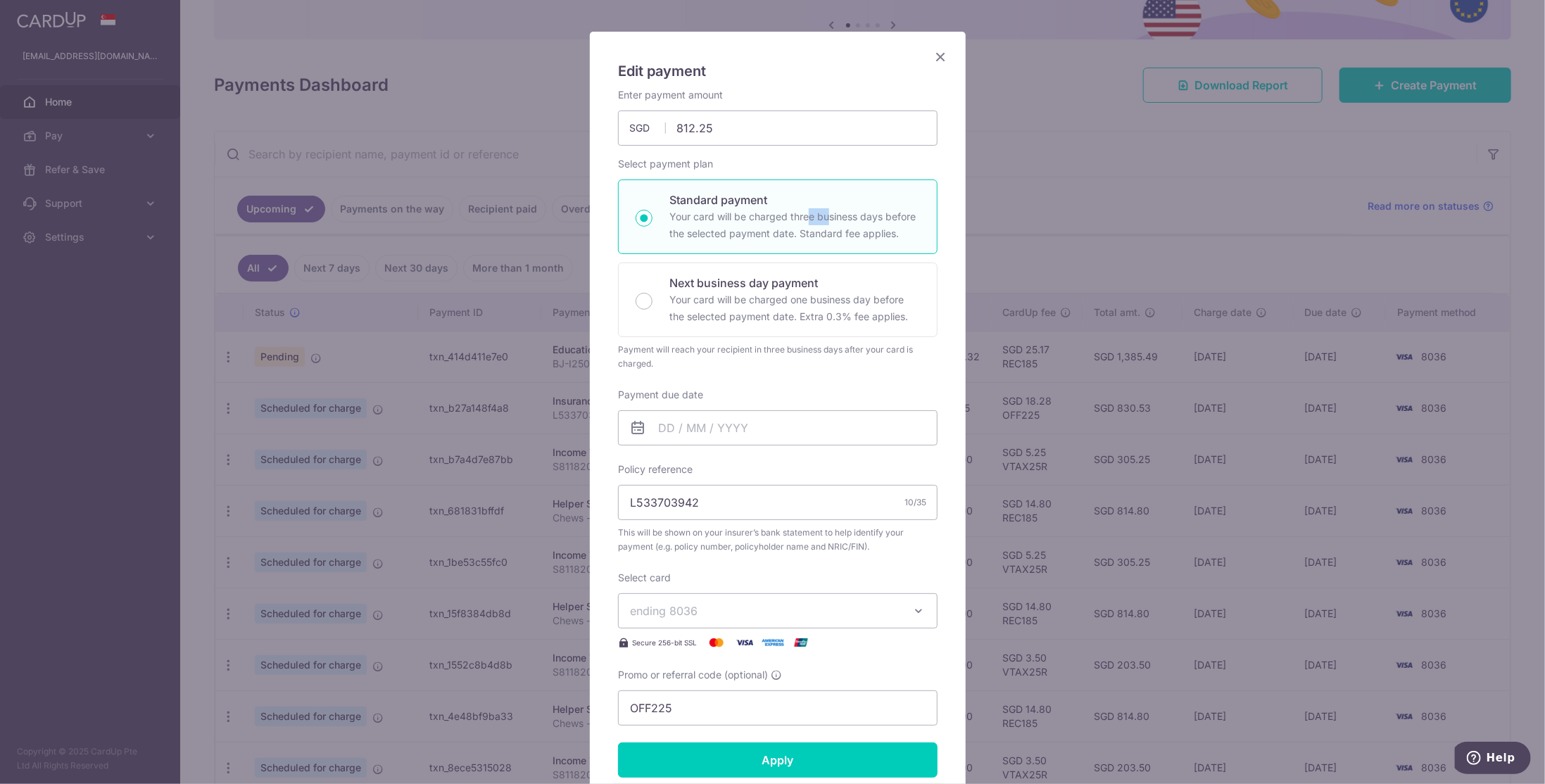
click at [691, 224] on p "Your card will be charged three business days before the selected payment date.…" at bounding box center [794, 225] width 250 height 33
click at [652, 224] on input "Standard payment Your card will be charged three business days before the selec…" at bounding box center [643, 218] width 17 height 17
click at [691, 224] on p "Your card will be charged three business days before the selected payment date.…" at bounding box center [794, 225] width 250 height 33
click at [652, 224] on input "Standard payment Your card will be charged three business days before the selec…" at bounding box center [643, 218] width 17 height 17
click at [691, 224] on p "Your card will be charged three business days before the selected payment date.…" at bounding box center [794, 225] width 250 height 33
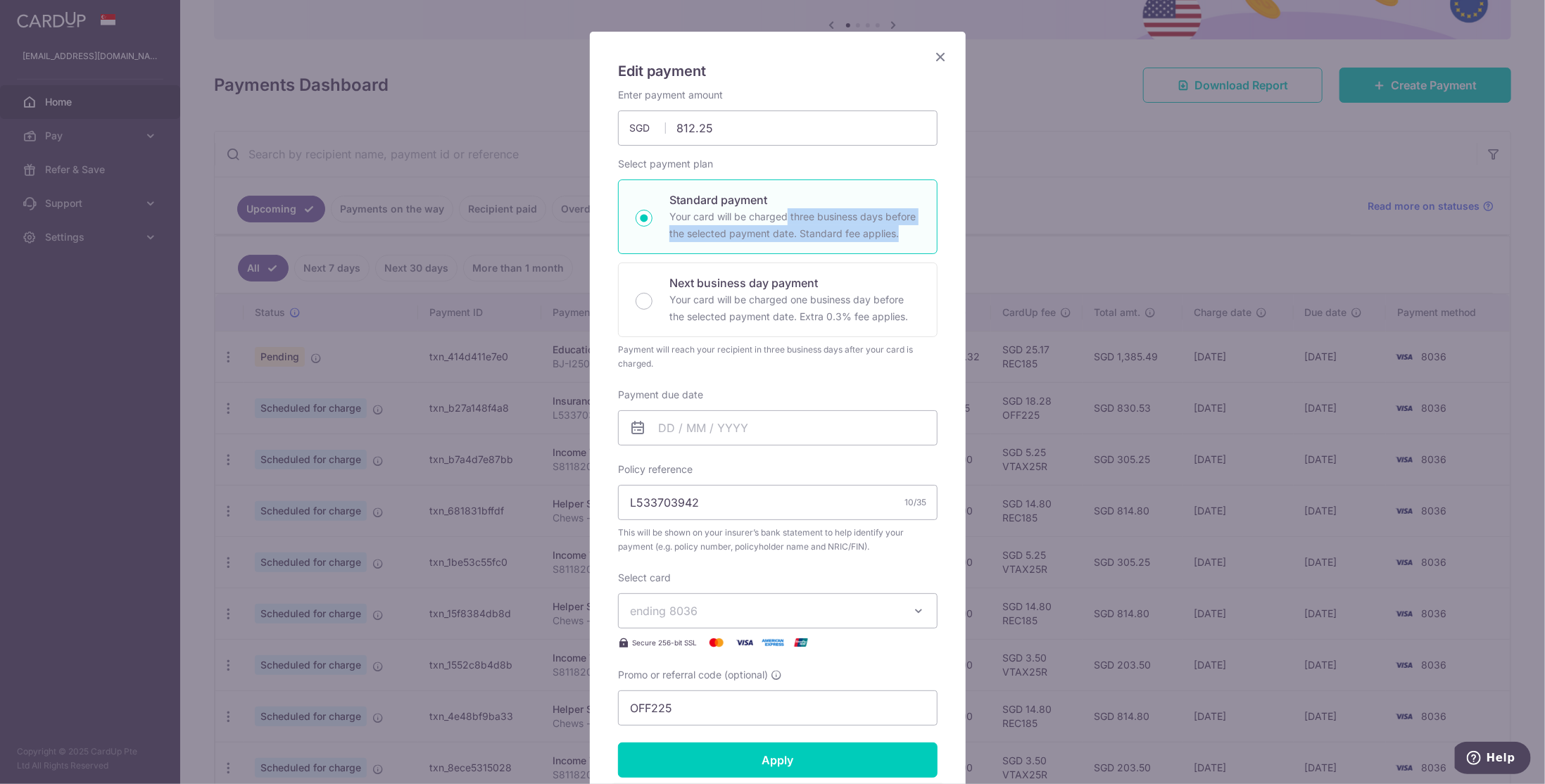
click at [652, 224] on input "Standard payment Your card will be charged three business days before the selec…" at bounding box center [643, 218] width 17 height 17
click at [673, 213] on p "Your card will be charged three business days before the selected payment date.…" at bounding box center [794, 225] width 250 height 33
click at [652, 213] on input "Standard payment Your card will be charged three business days before the selec…" at bounding box center [643, 218] width 17 height 17
click at [673, 213] on p "Your card will be charged three business days before the selected payment date.…" at bounding box center [794, 225] width 250 height 33
click at [652, 213] on input "Standard payment Your card will be charged three business days before the selec…" at bounding box center [643, 218] width 17 height 17
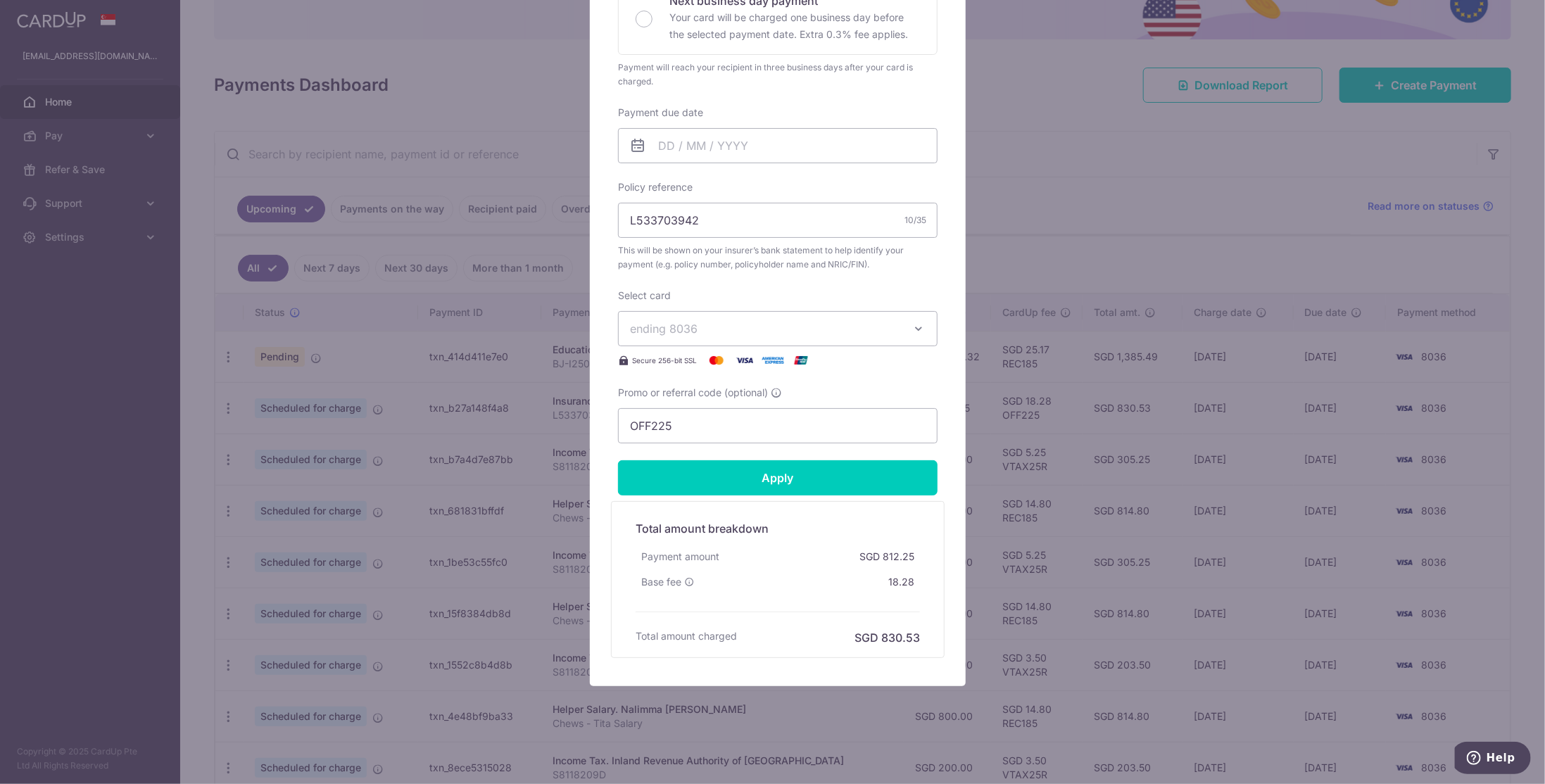
scroll to position [0, 0]
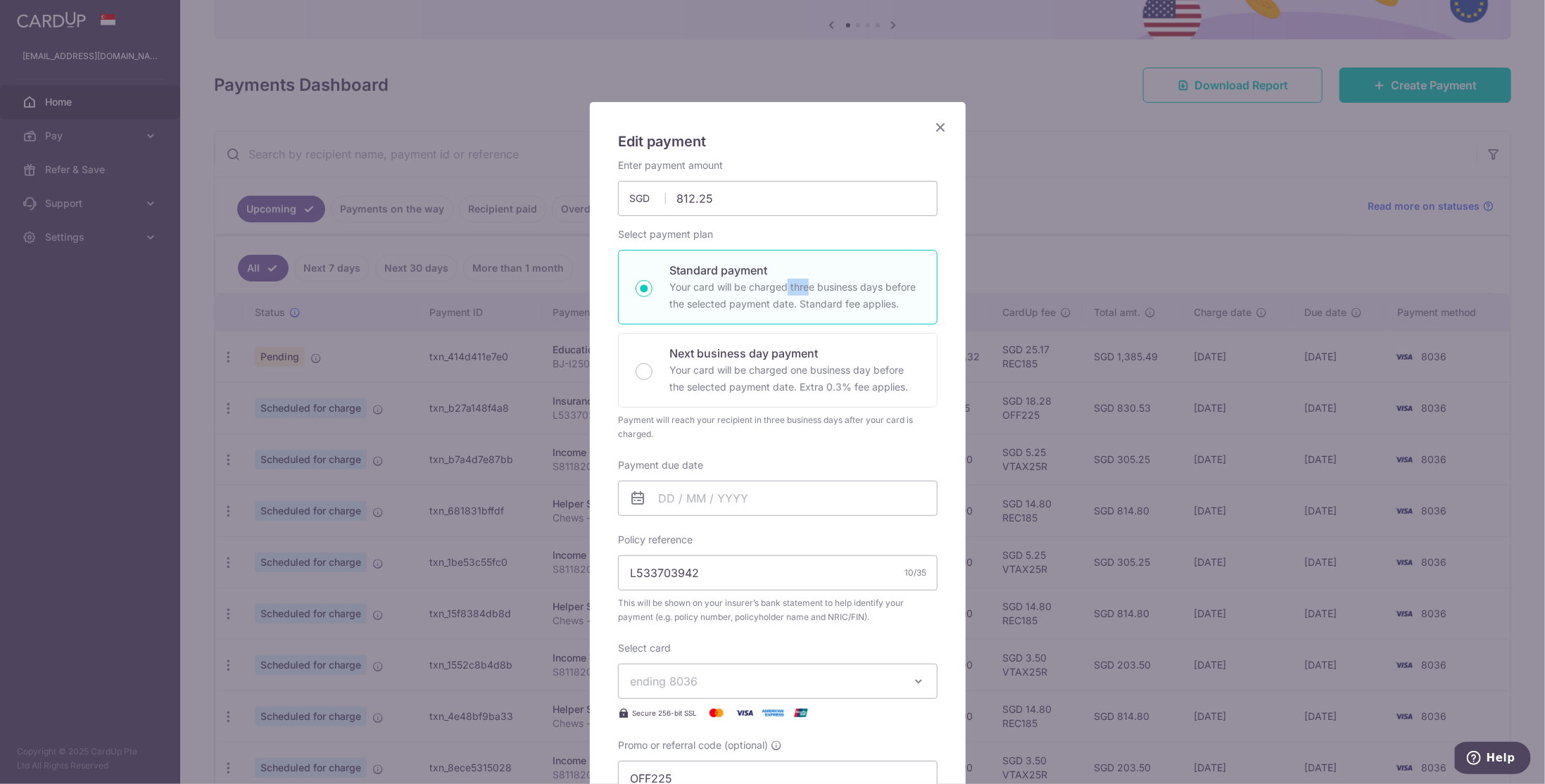
click at [938, 124] on icon "Close" at bounding box center [940, 127] width 17 height 18
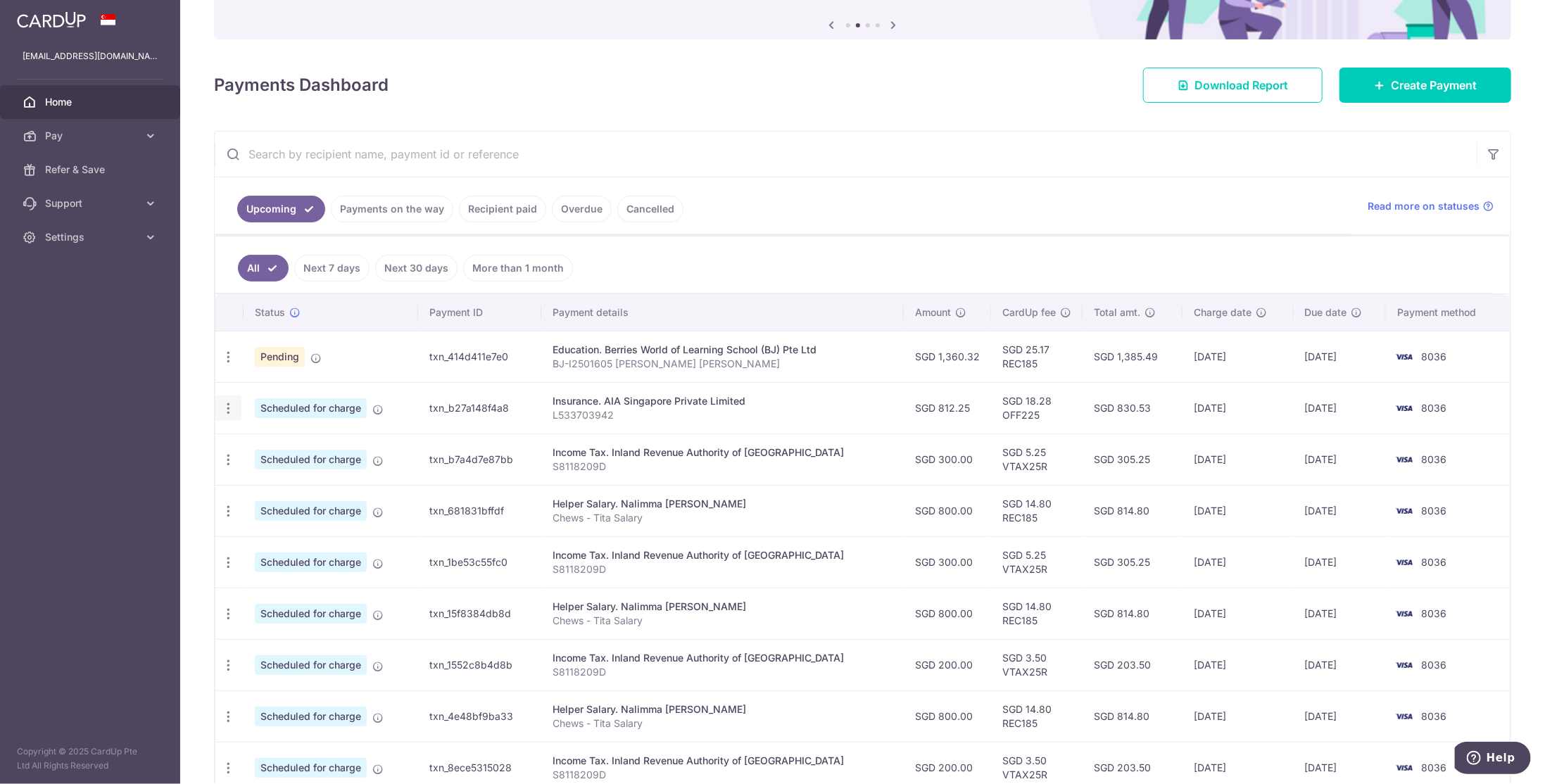
click at [229, 402] on icon "button" at bounding box center [228, 408] width 15 height 15
click at [262, 442] on span "Update payment" at bounding box center [302, 446] width 96 height 17
radio input "true"
type input "22/10/2025"
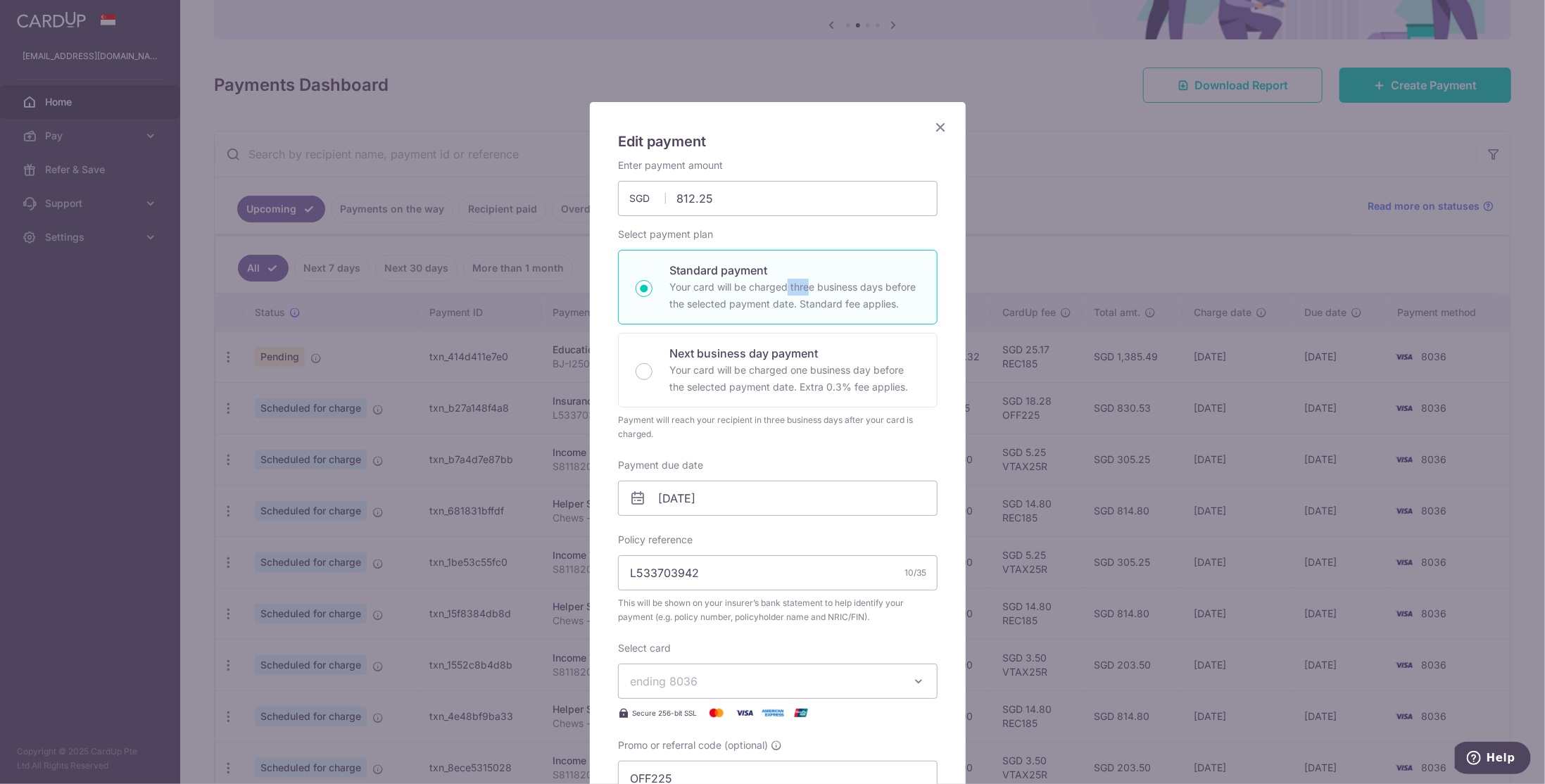
scroll to position [282, 0]
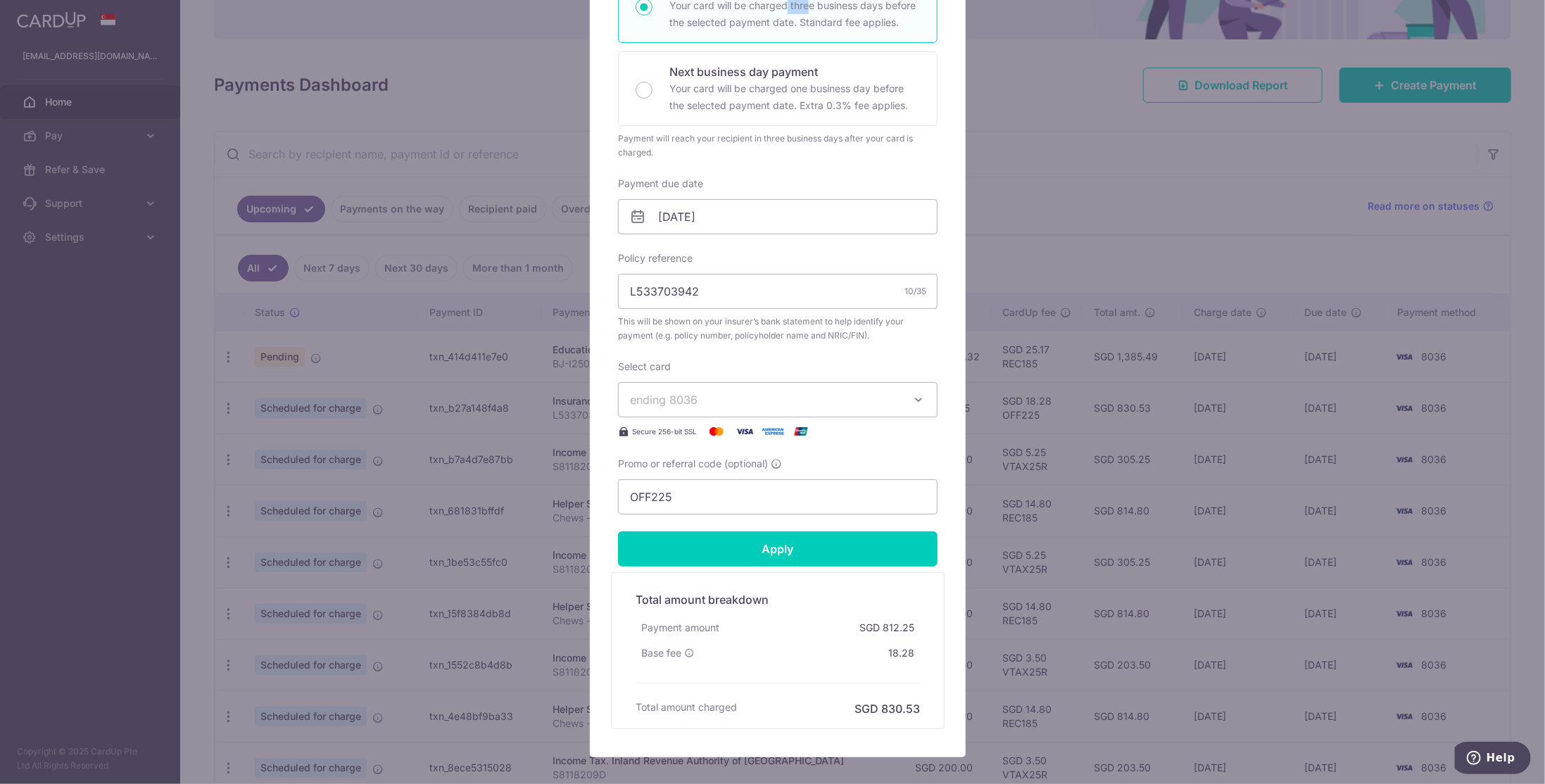
click at [735, 396] on span "ending 8036" at bounding box center [765, 399] width 270 height 17
click at [728, 491] on span "**** 8391" at bounding box center [777, 499] width 296 height 17
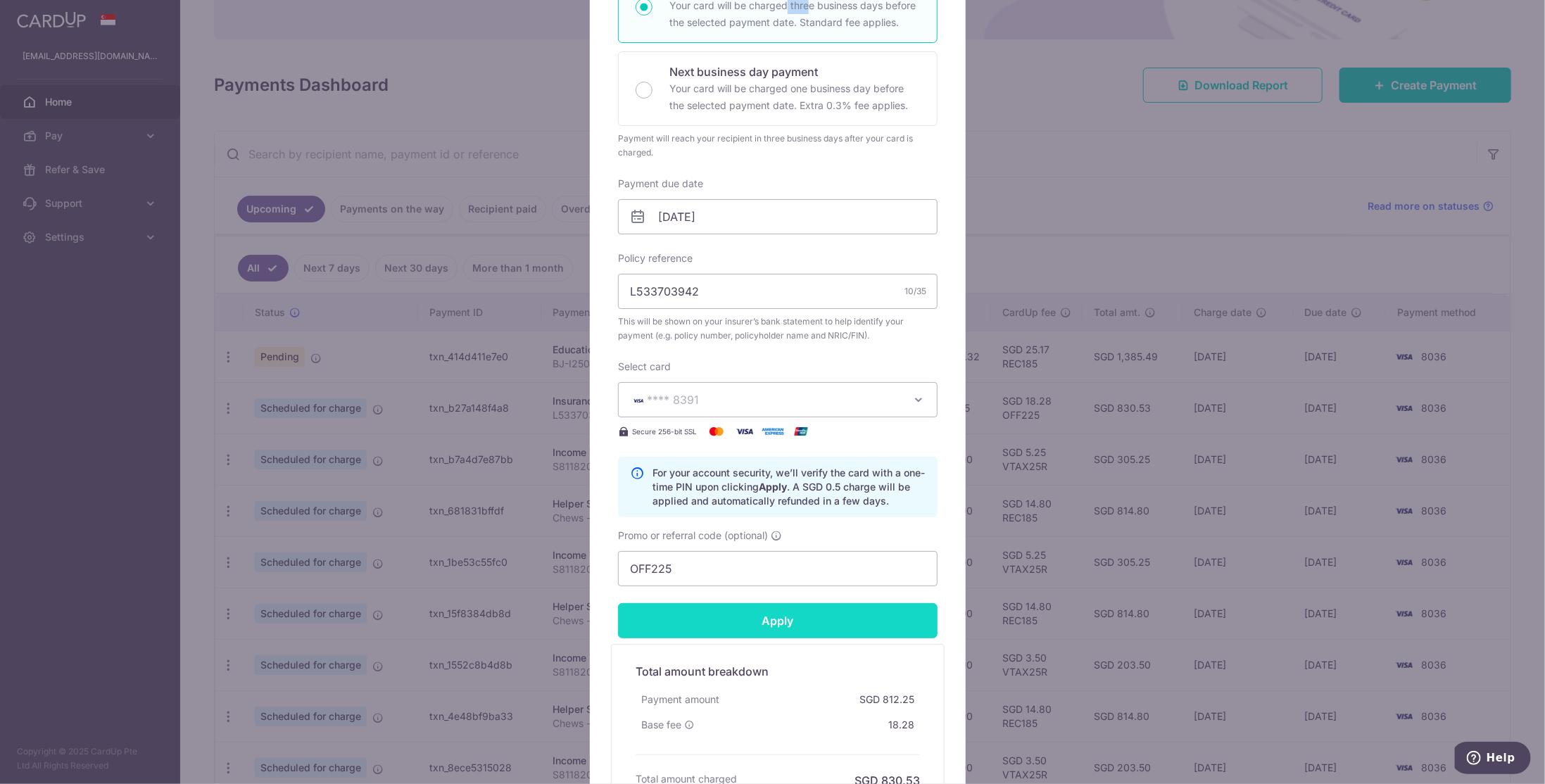
click at [719, 607] on input "Apply" at bounding box center [777, 621] width 319 height 35
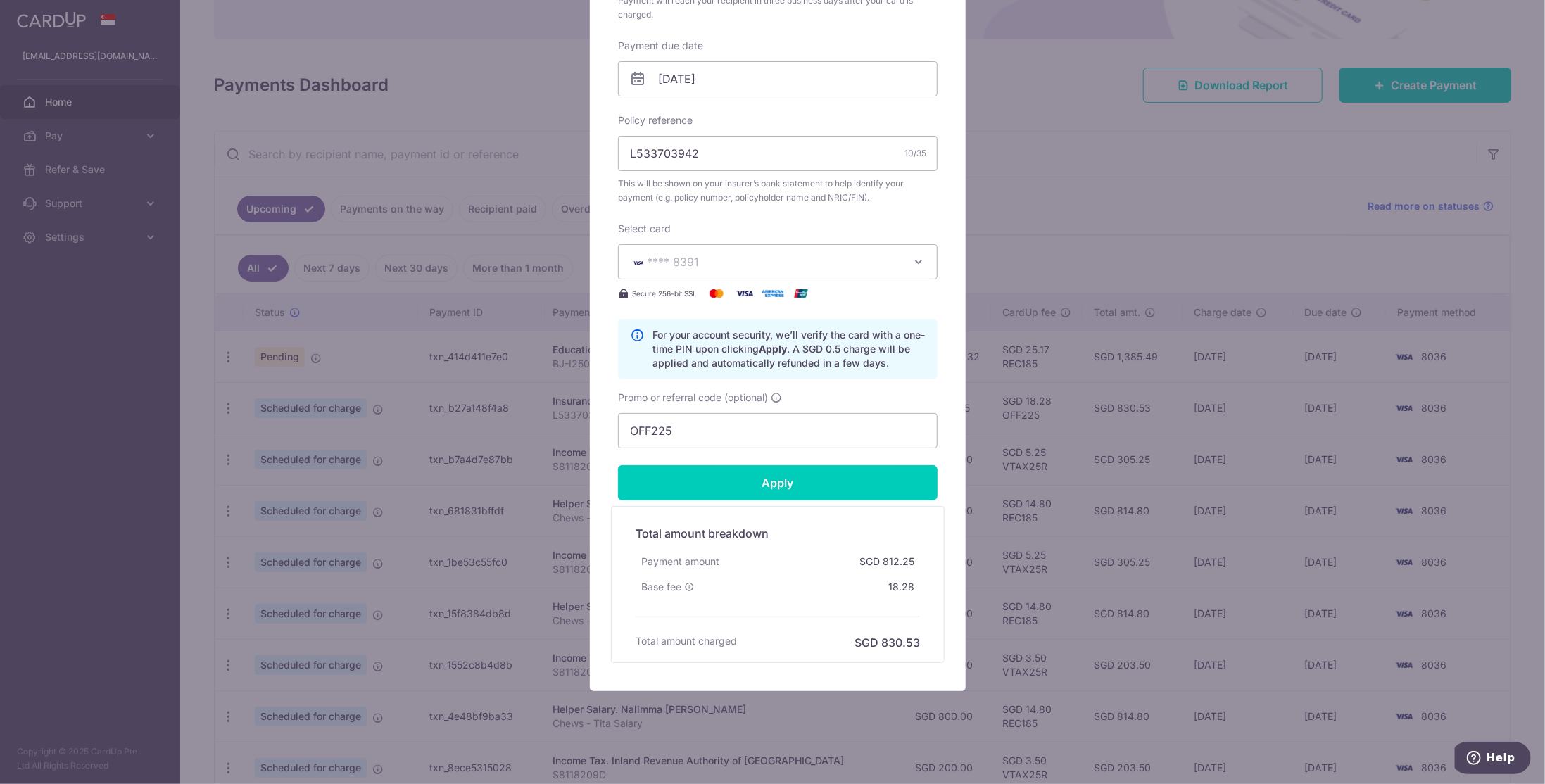
scroll to position [423, 0]
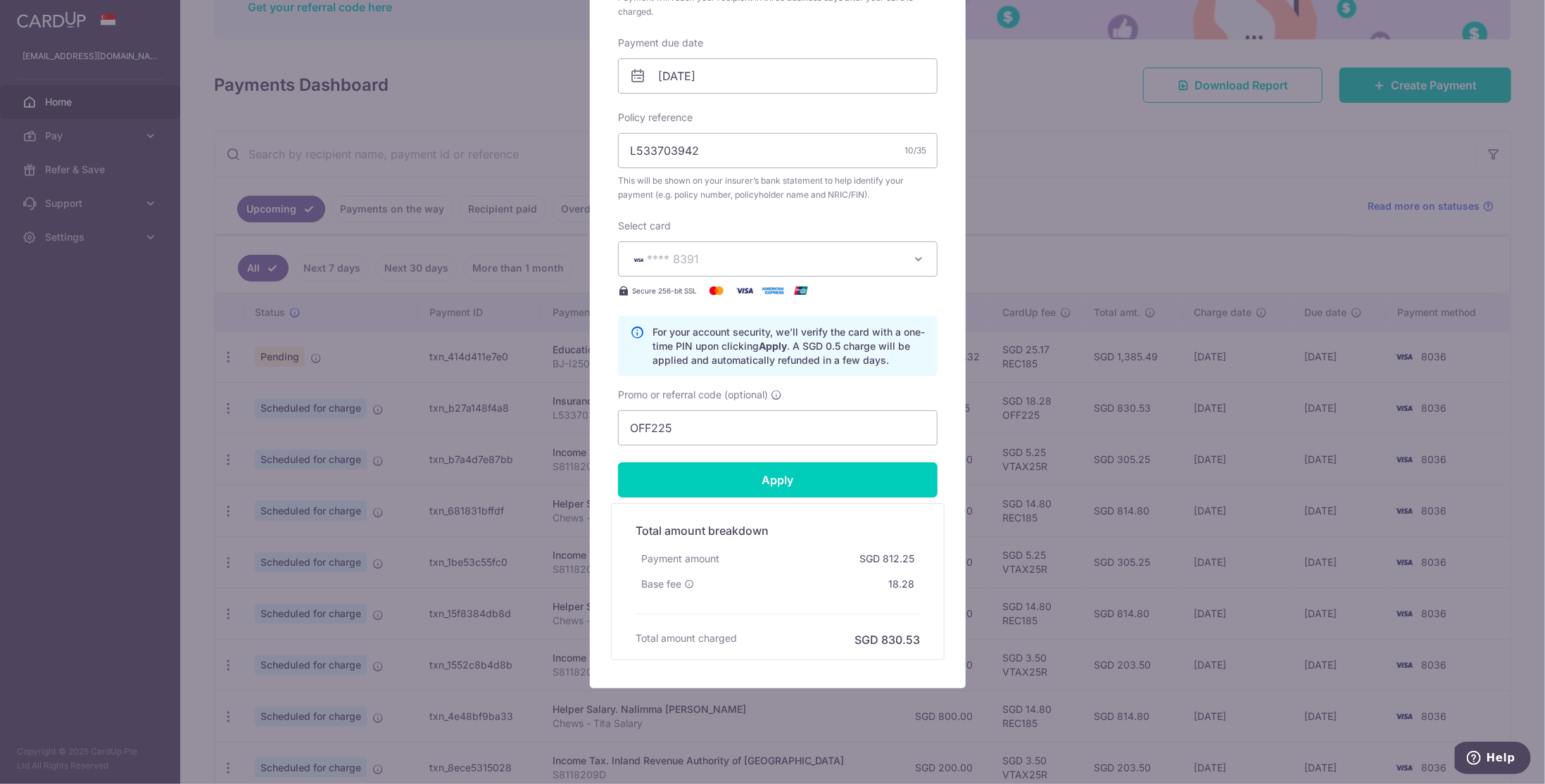
type input "Successfully Applied"
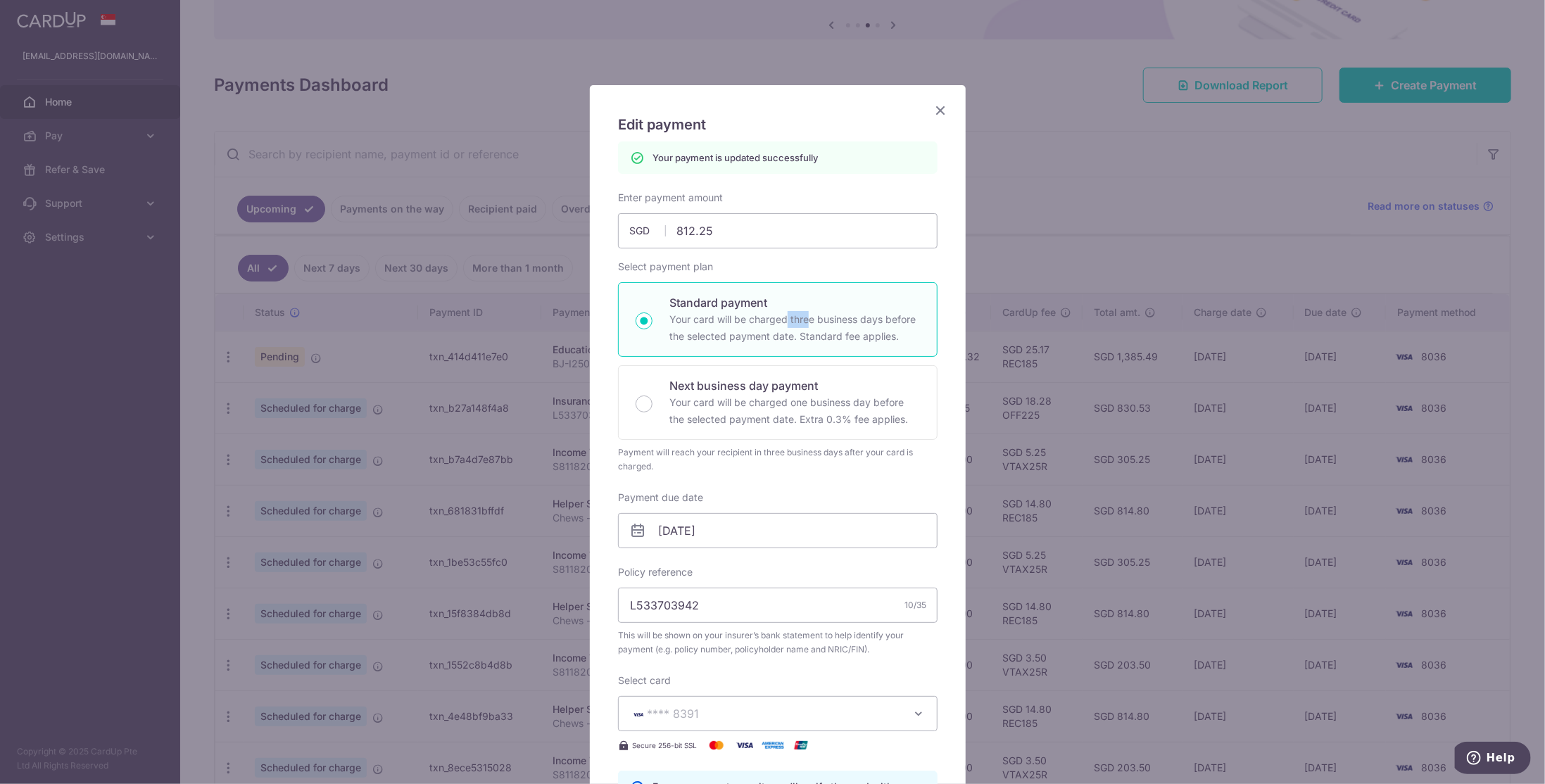
scroll to position [0, 0]
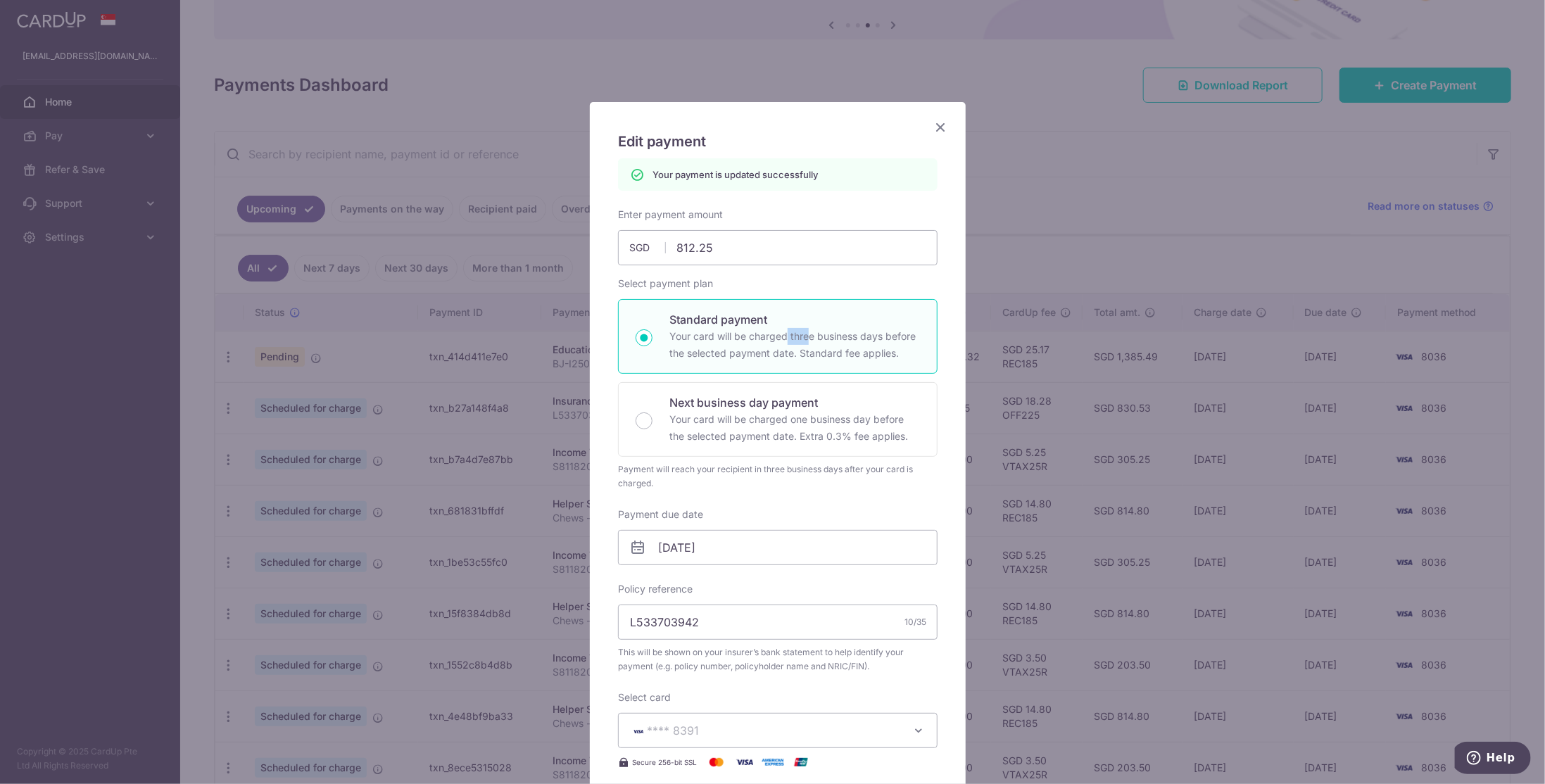
click at [936, 123] on icon "Close" at bounding box center [940, 127] width 17 height 18
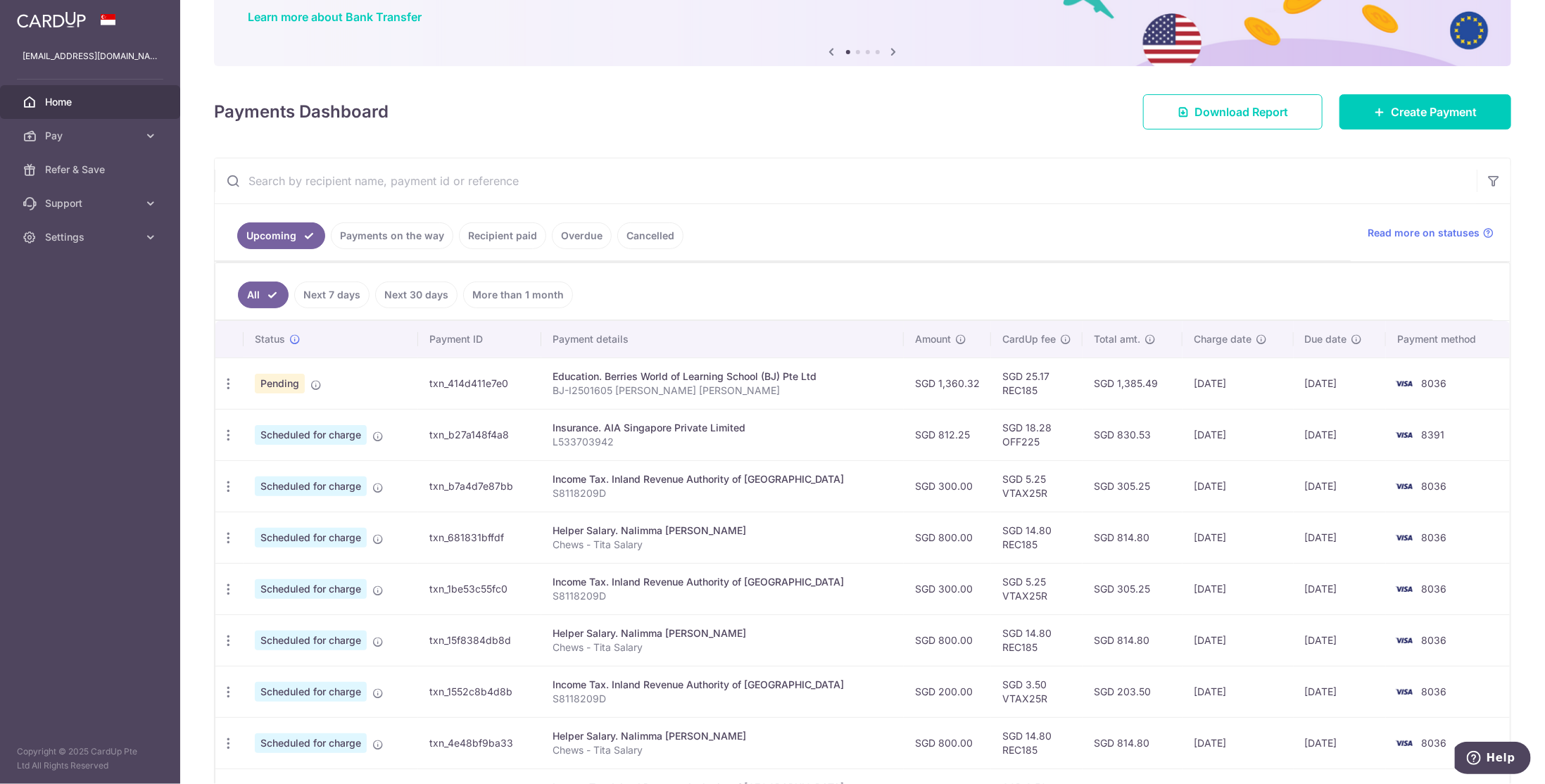
scroll to position [211, 0]
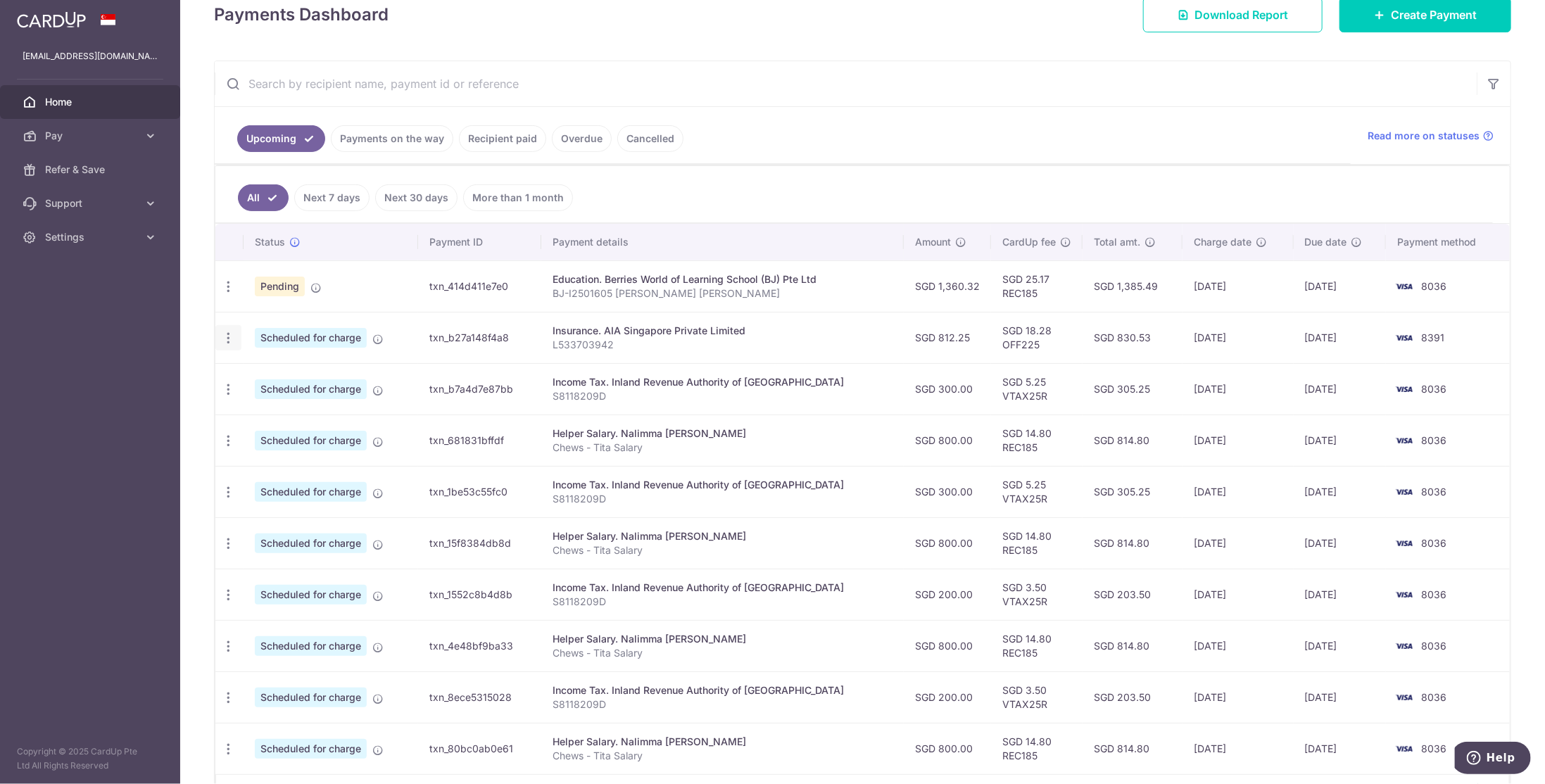
click at [230, 331] on icon "button" at bounding box center [228, 338] width 15 height 15
click at [255, 368] on span "Update payment" at bounding box center [302, 376] width 96 height 17
radio input "true"
type input "812.25"
type input "22/10/2025"
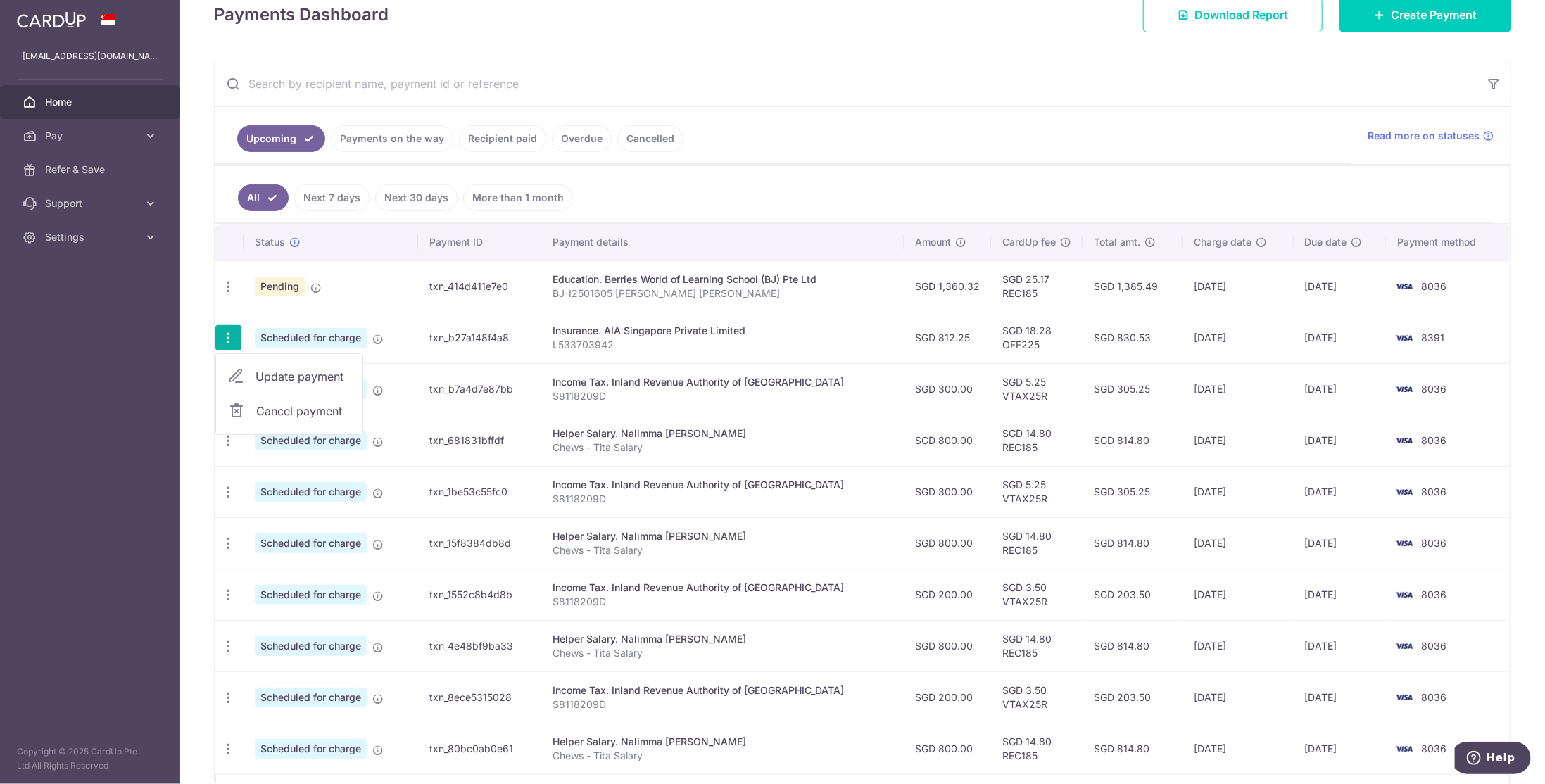
type input "L533703942"
type input "OFF225"
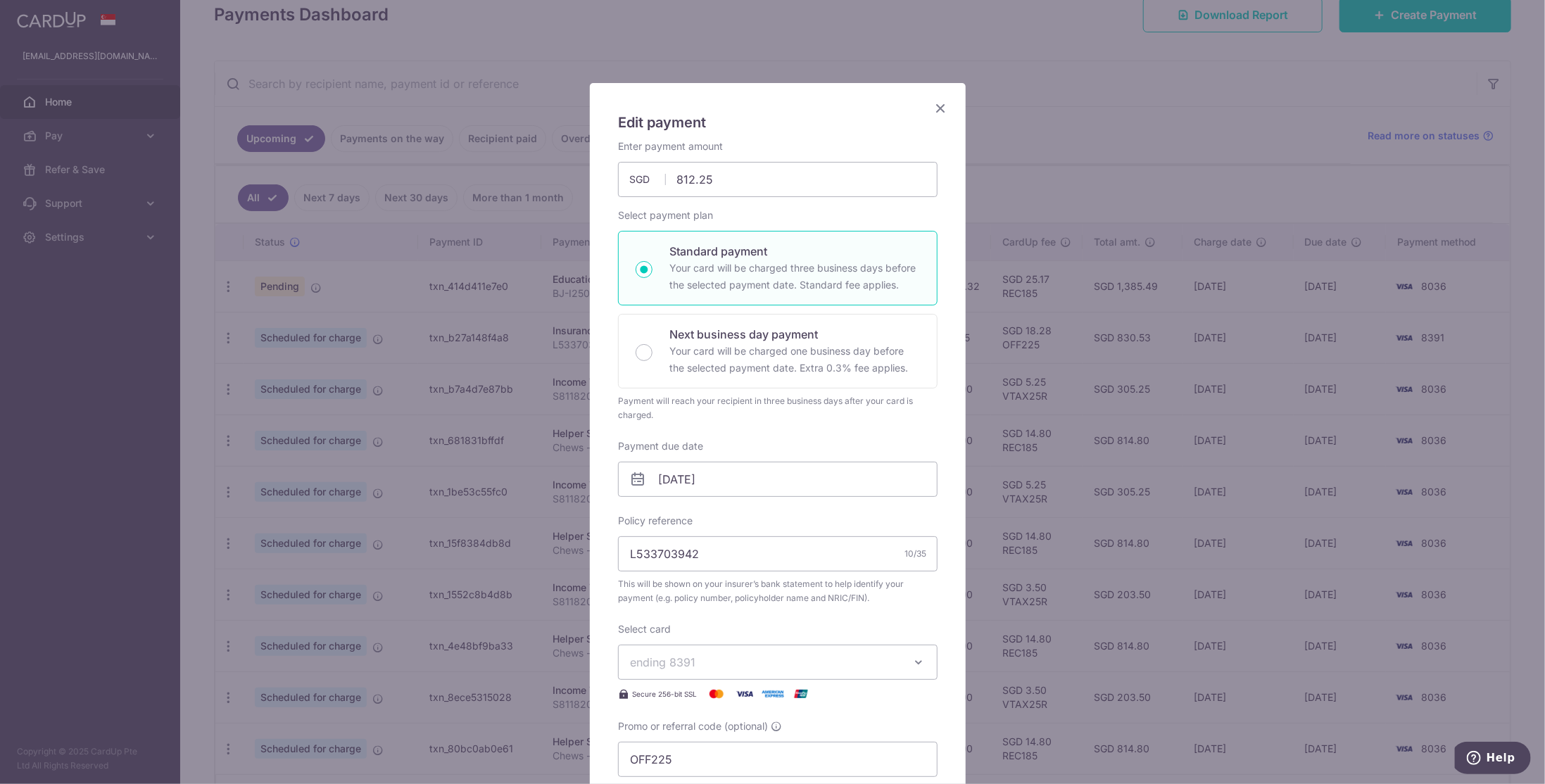
scroll to position [0, 0]
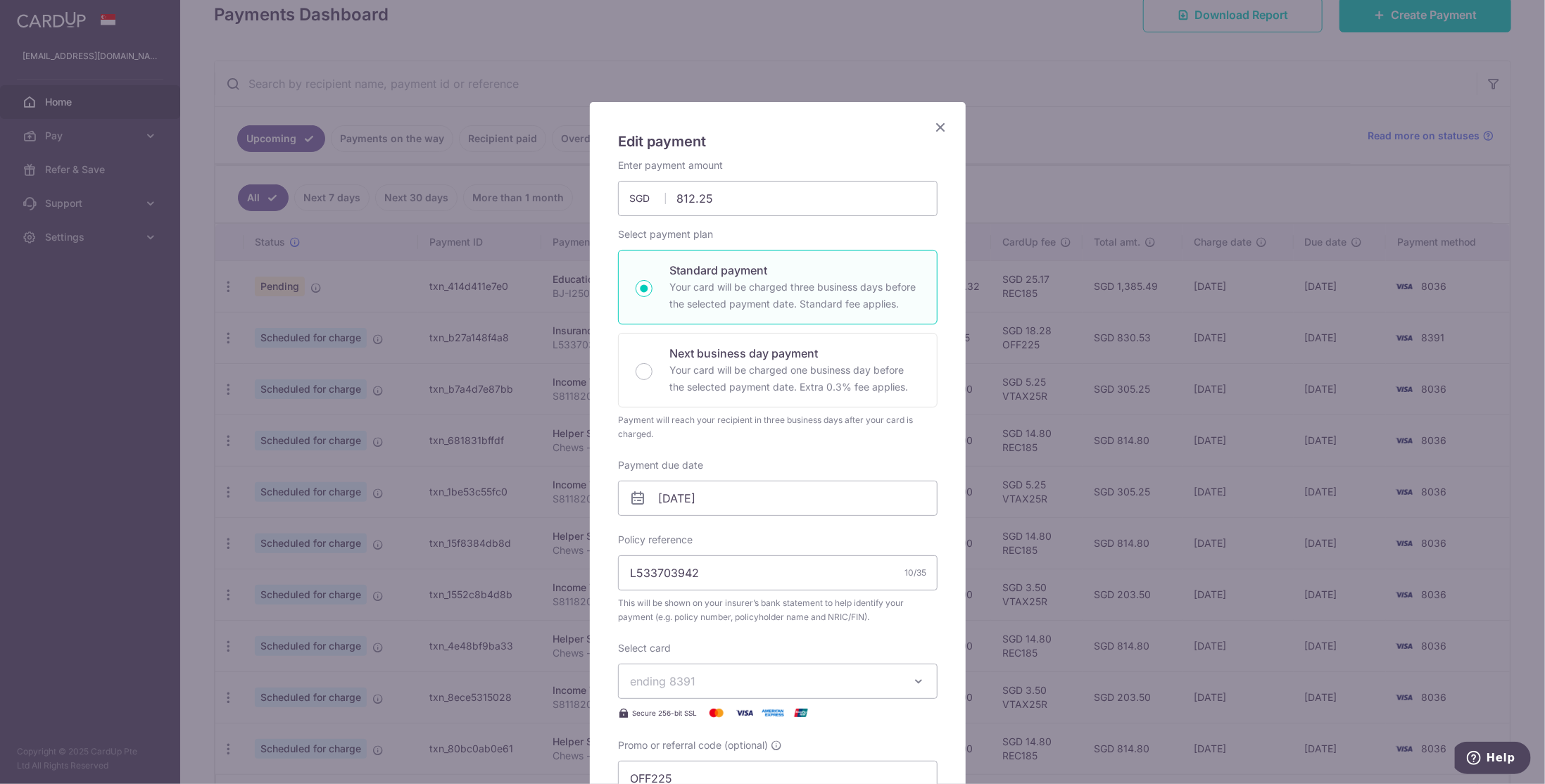
click at [933, 123] on icon "Close" at bounding box center [940, 127] width 17 height 18
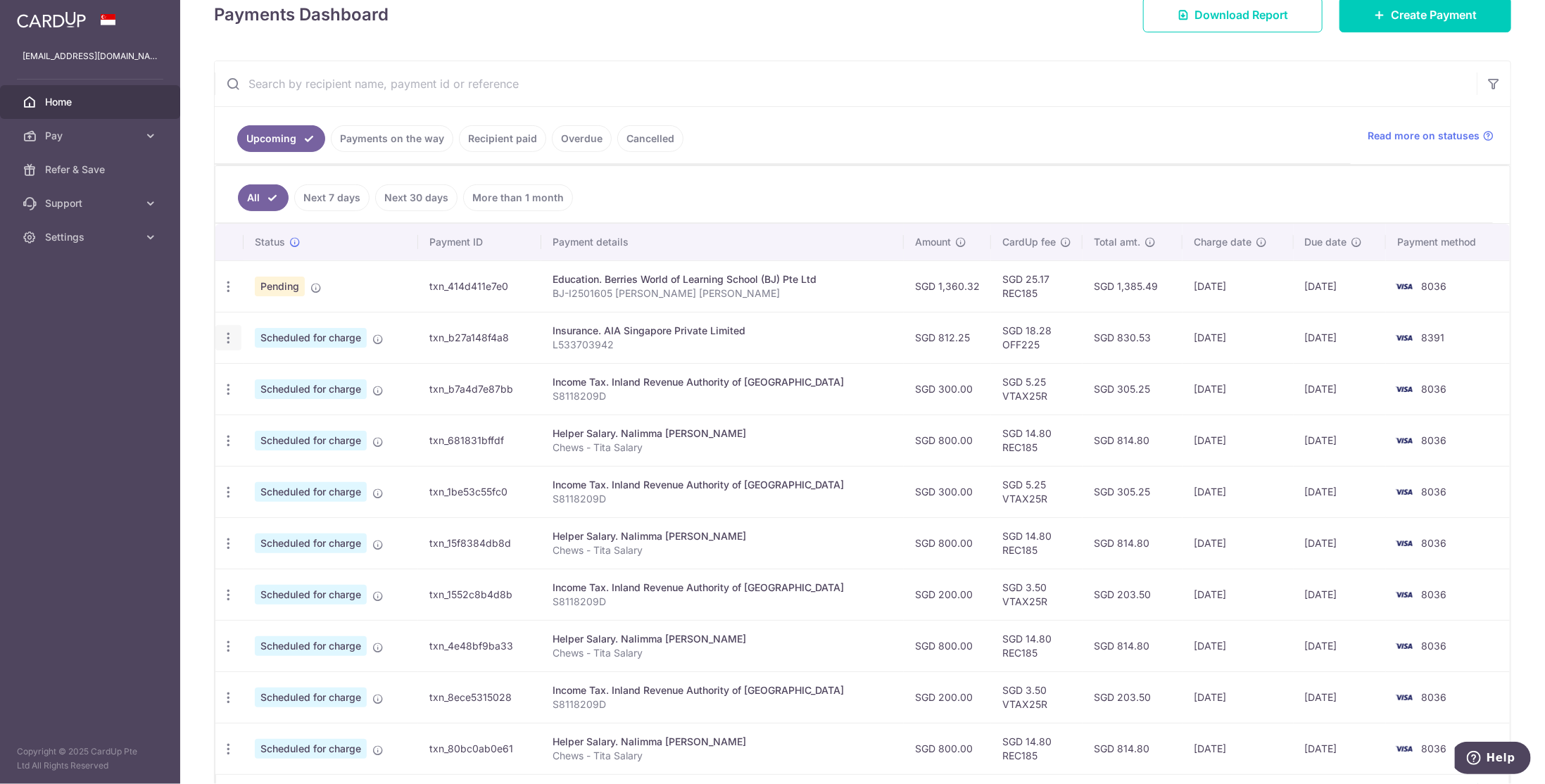
click at [226, 333] on icon "button" at bounding box center [228, 338] width 15 height 15
click at [264, 373] on span "Update payment" at bounding box center [302, 376] width 96 height 17
radio input "true"
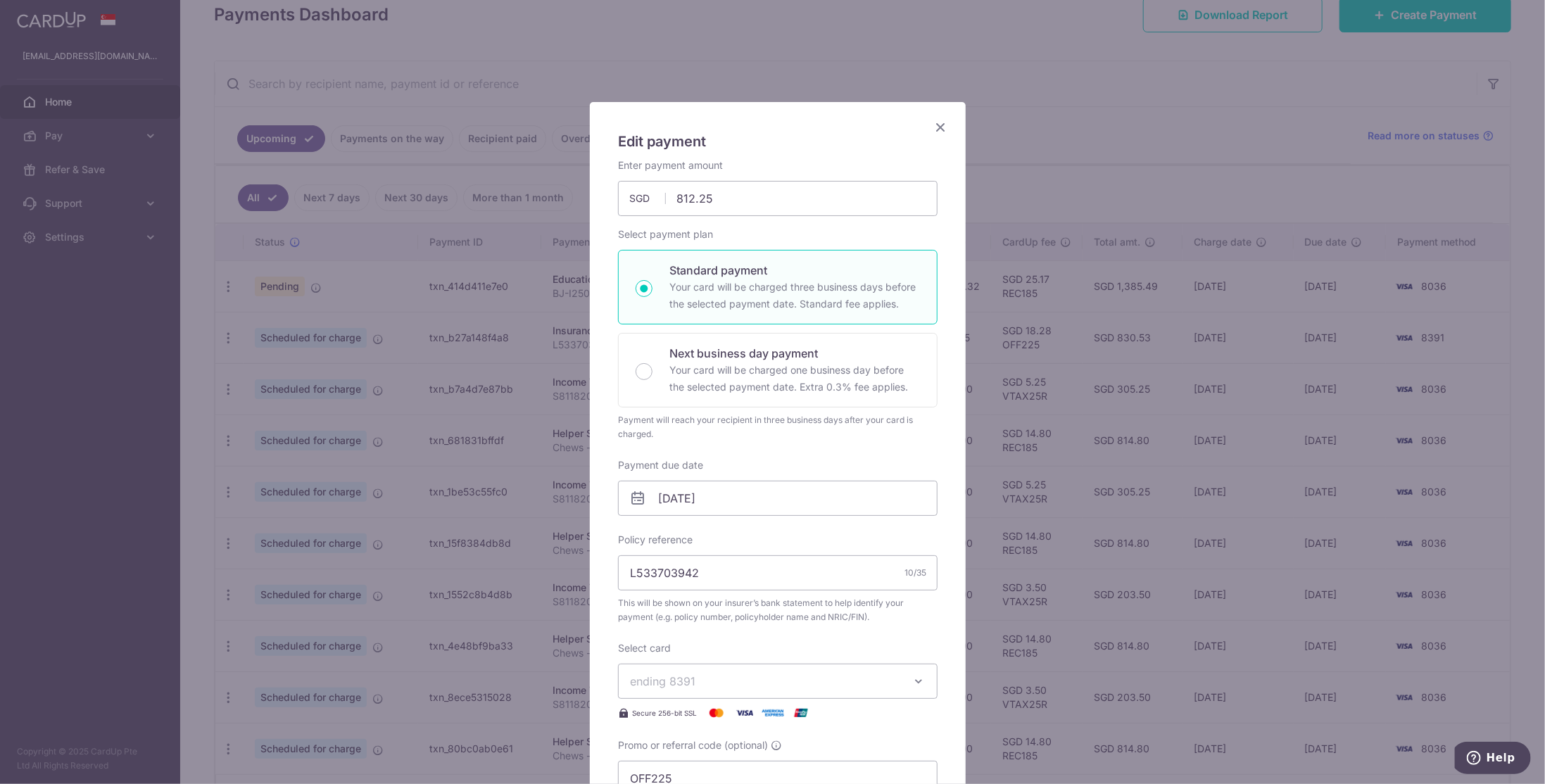
click at [939, 131] on icon "Close" at bounding box center [940, 127] width 17 height 18
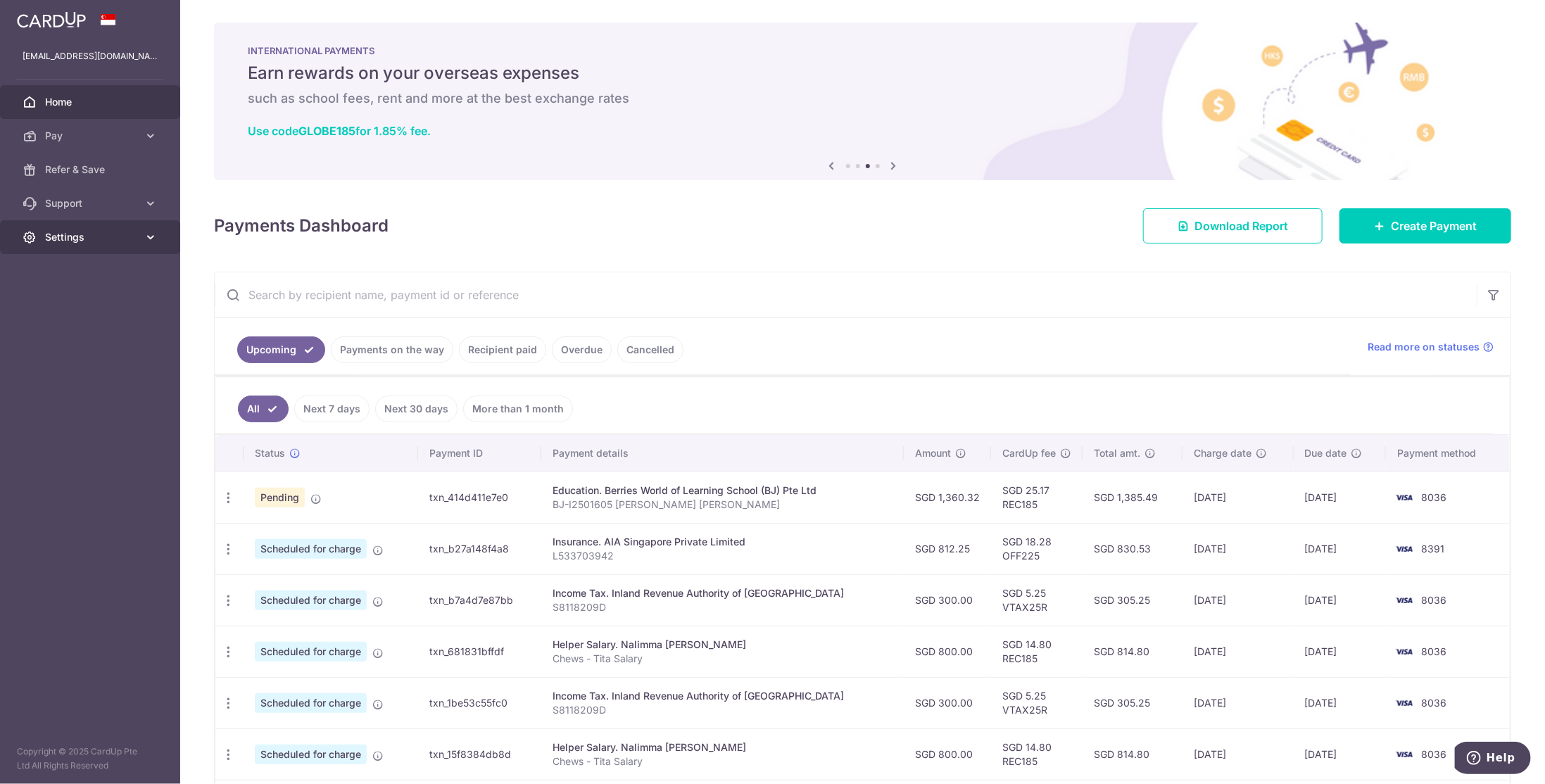
click at [147, 233] on icon at bounding box center [151, 237] width 14 height 14
click at [77, 301] on span "Logout" at bounding box center [92, 304] width 93 height 14
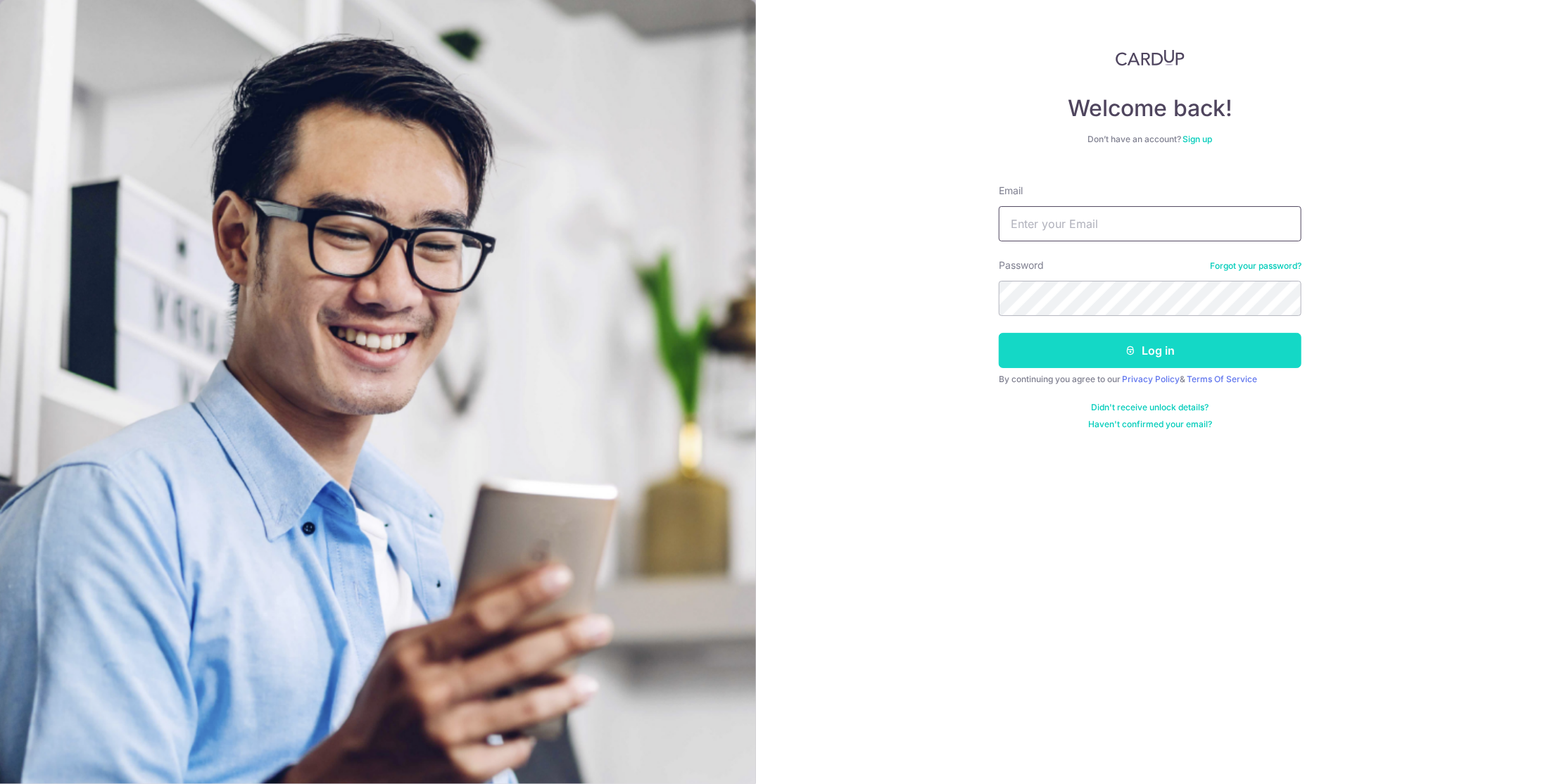
type input "[EMAIL_ADDRESS][DOMAIN_NAME]"
click at [1149, 353] on button "Log in" at bounding box center [1149, 351] width 302 height 35
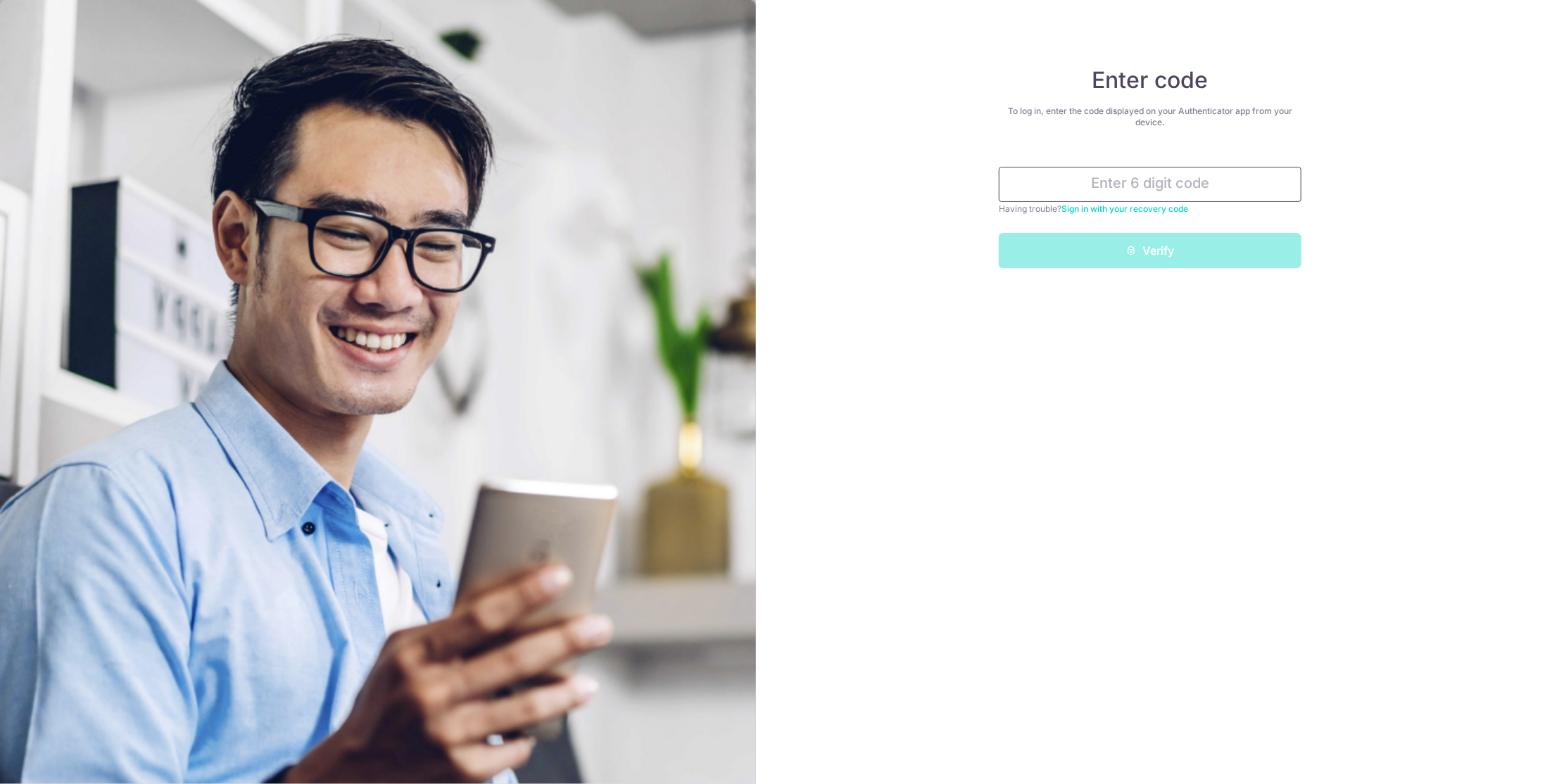
click at [1168, 176] on input "text" at bounding box center [1149, 184] width 302 height 35
type input "654873"
click at [1160, 255] on button "Verify" at bounding box center [1149, 250] width 302 height 35
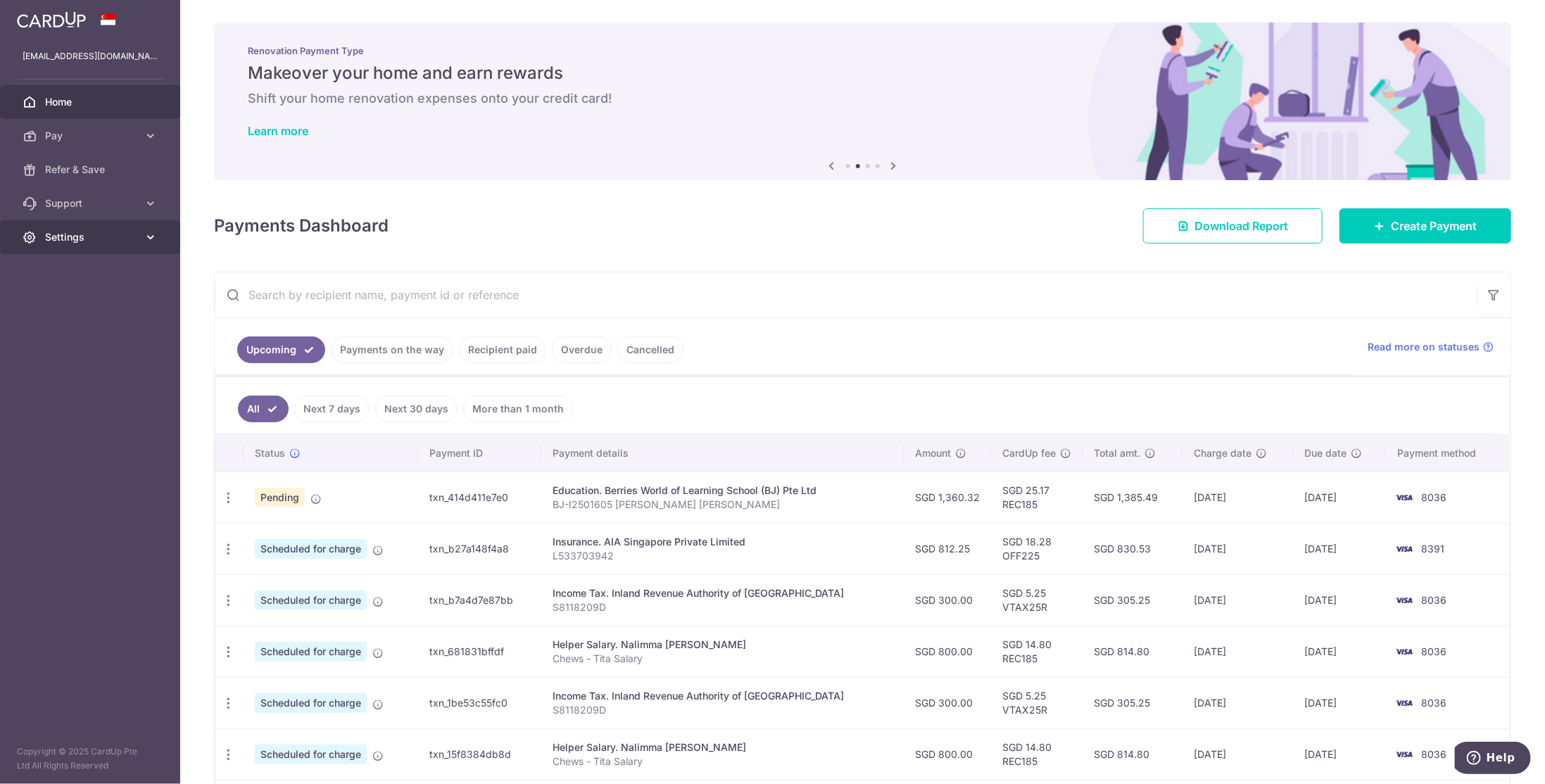
click at [142, 238] on link "Settings" at bounding box center [90, 237] width 180 height 33
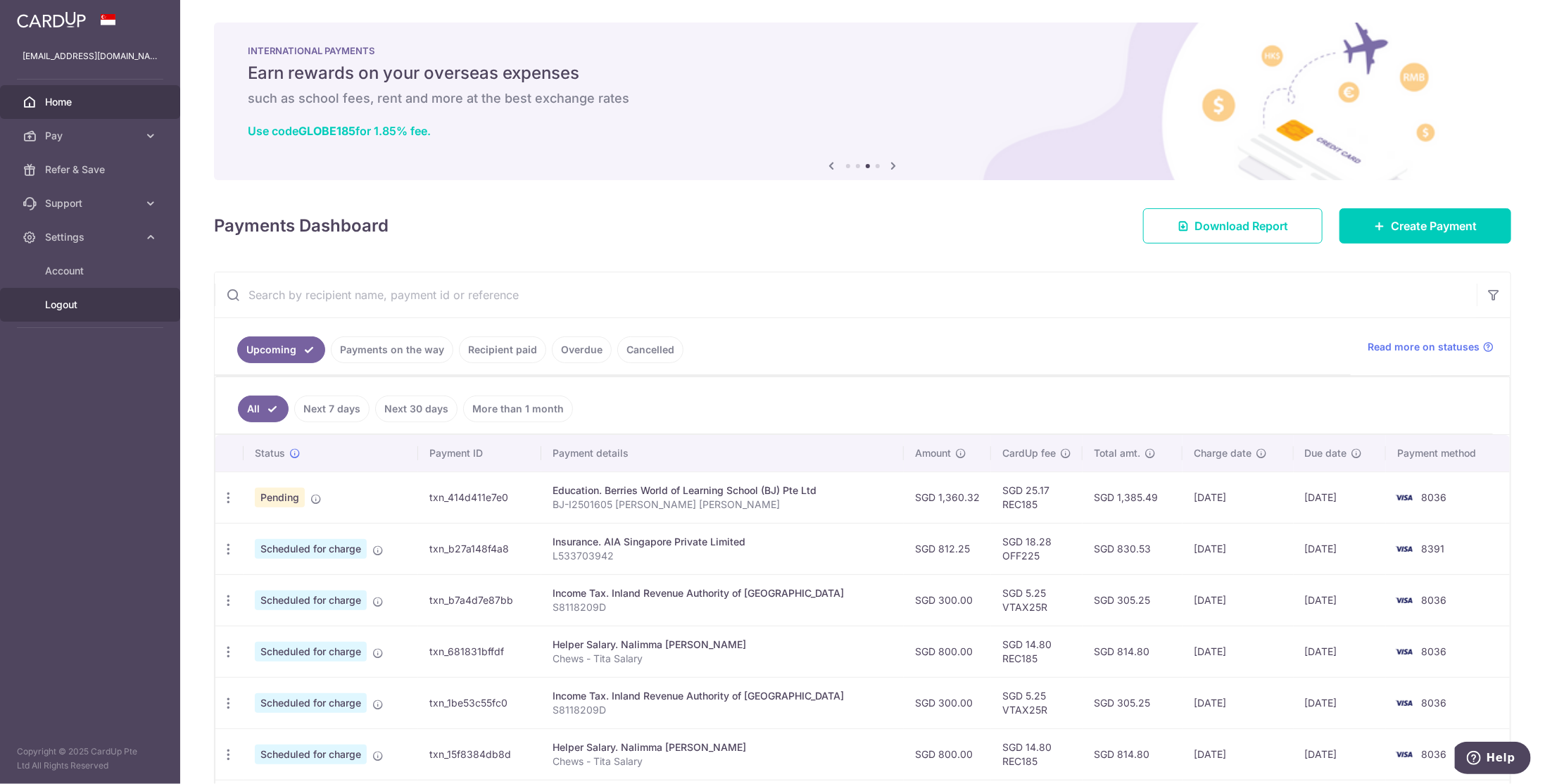
click at [45, 301] on span "Logout" at bounding box center [92, 304] width 93 height 14
